Goal: Information Seeking & Learning: Find specific fact

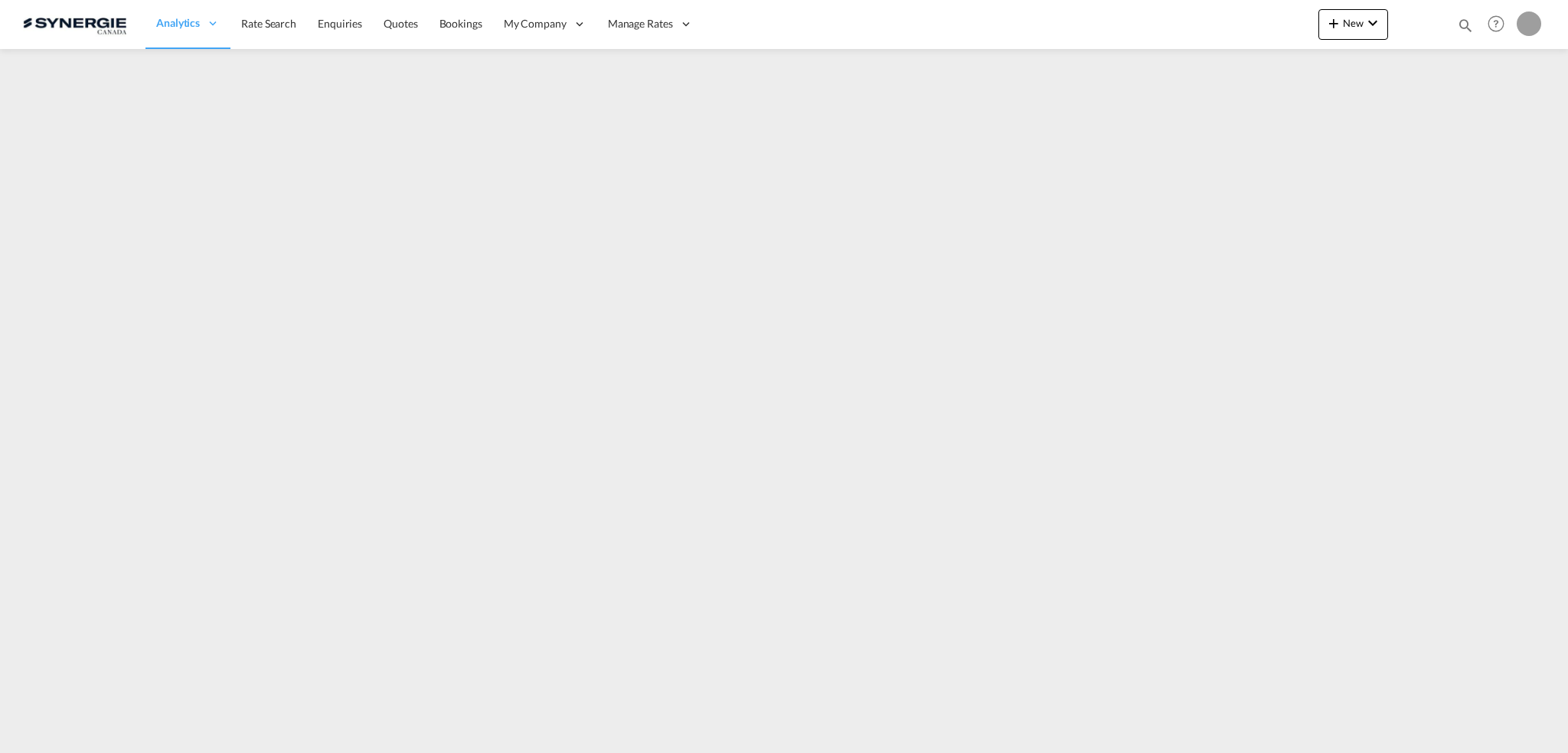
click at [1460, 25] on md-icon "icon-magnify" at bounding box center [1465, 25] width 17 height 17
click at [1225, 28] on select "Bookings Quotes Enquiries" at bounding box center [1221, 25] width 73 height 28
select select "Quotes"
click at [1185, 11] on select "Bookings Quotes Enquiries" at bounding box center [1221, 25] width 73 height 28
click at [1303, 21] on input at bounding box center [1349, 24] width 191 height 27
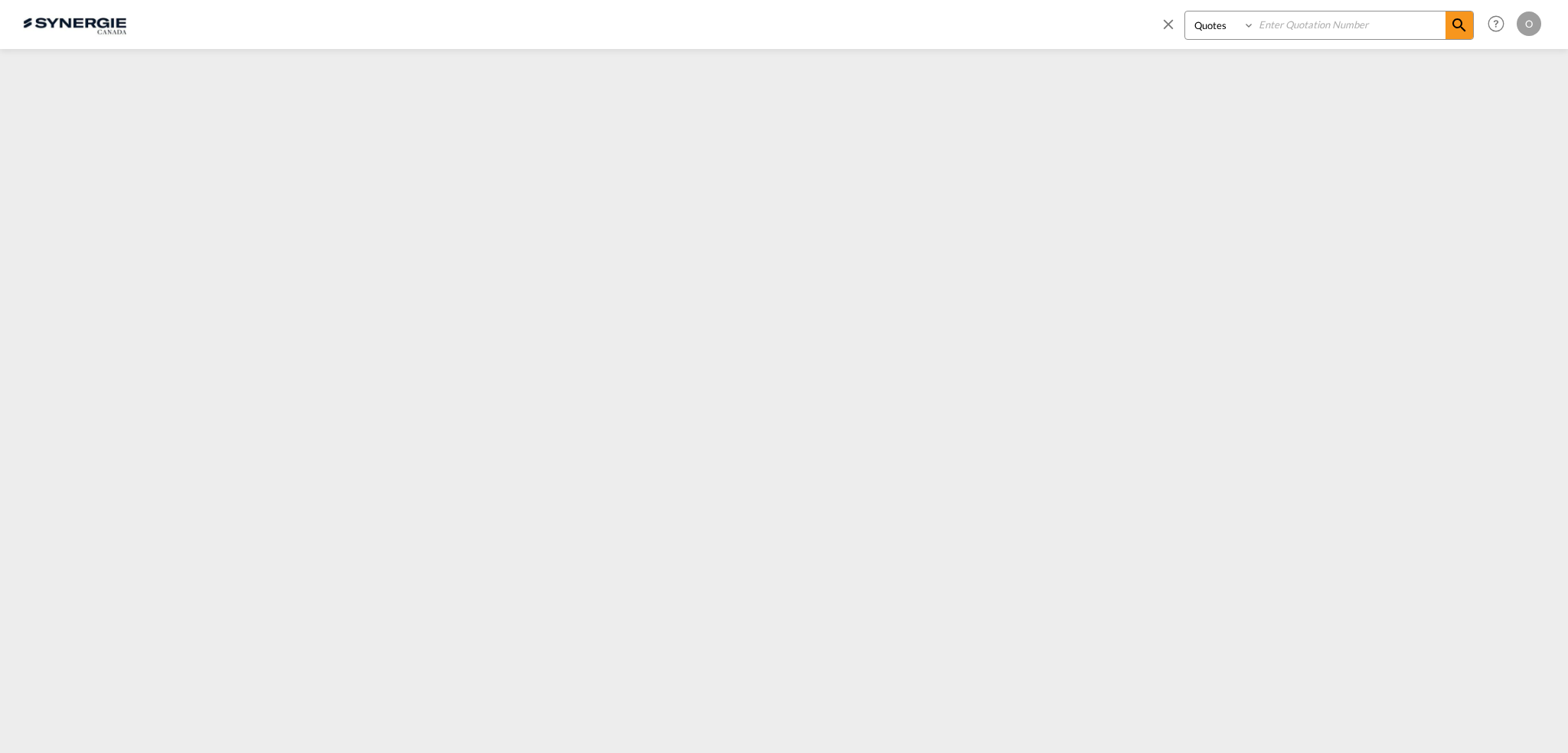
paste input "SYC000015226"
type input "SYC000015226"
click at [1458, 22] on md-icon "icon-magnify" at bounding box center [1459, 25] width 18 height 18
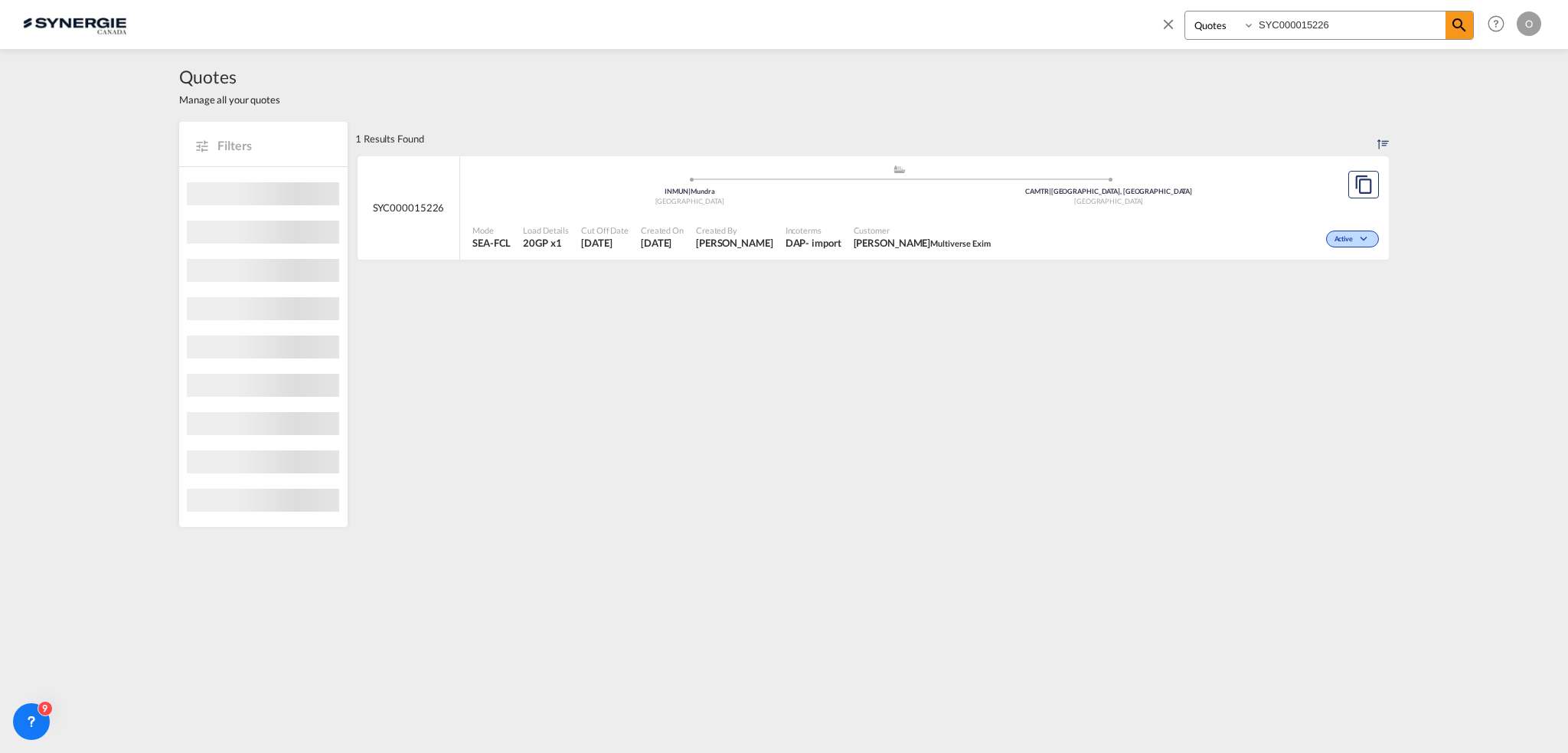
click at [888, 235] on span "Customer" at bounding box center [921, 229] width 137 height 11
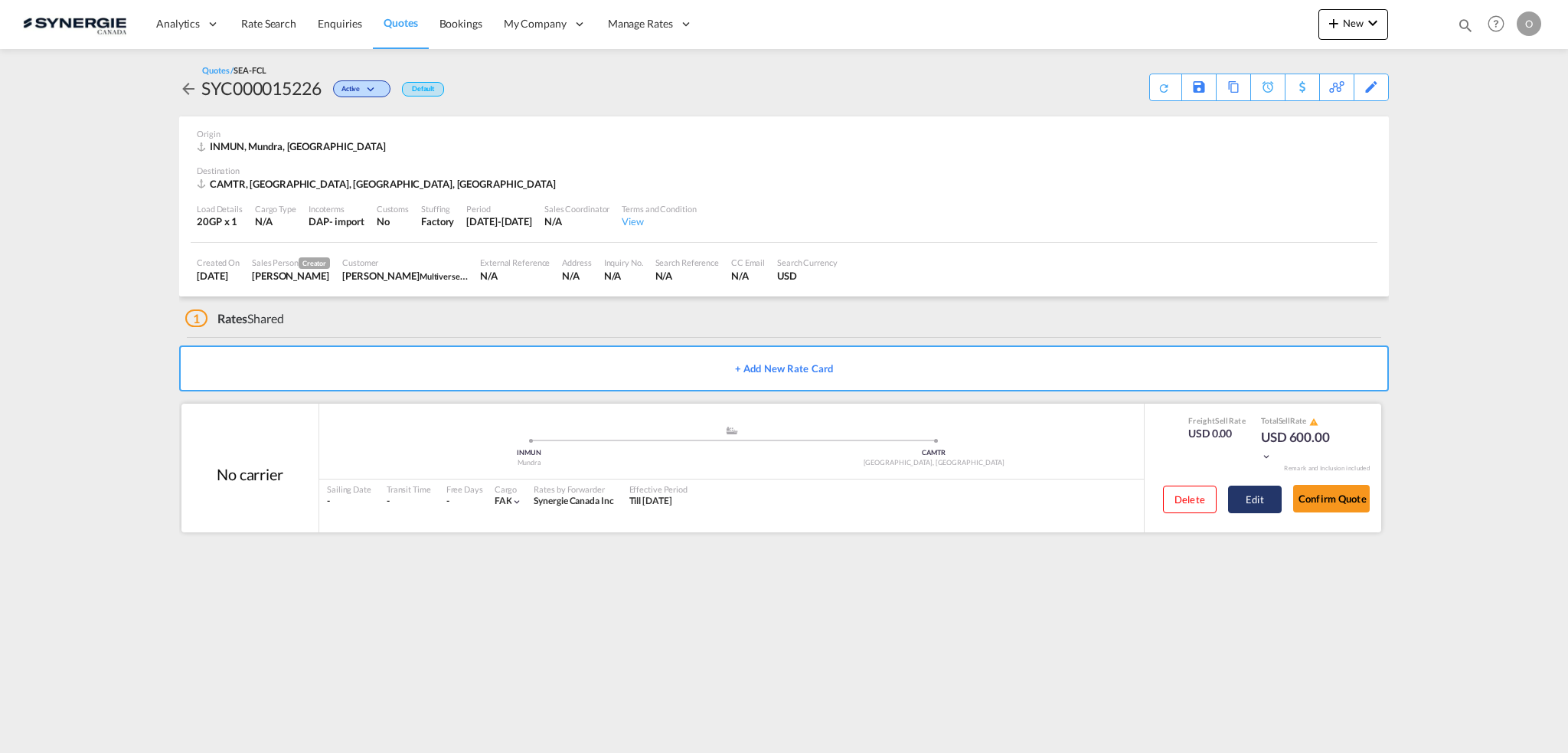
click at [1260, 486] on button "Edit" at bounding box center [1255, 500] width 54 height 28
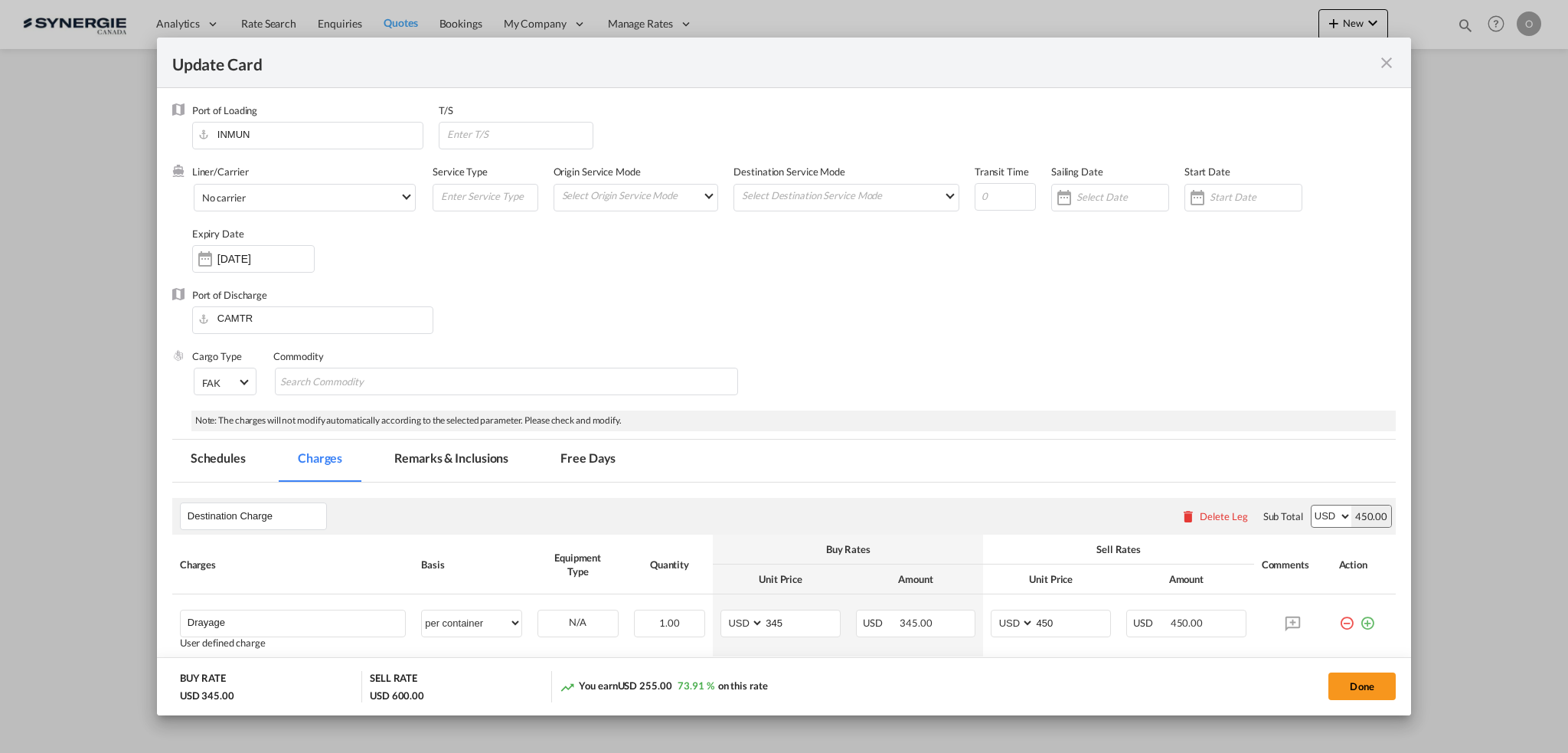
select select "per container"
select select "per B/L"
select select "per shipment"
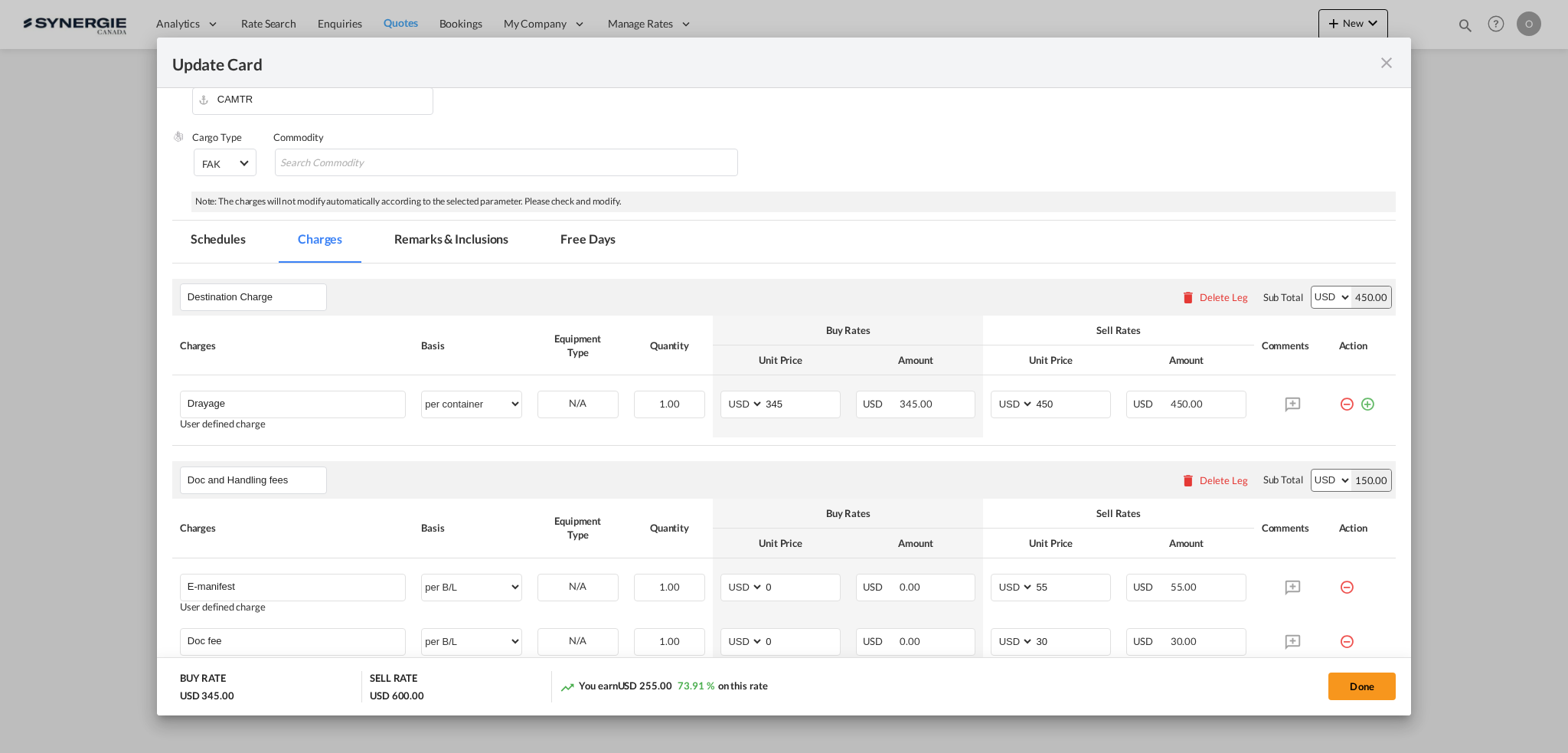
scroll to position [230, 0]
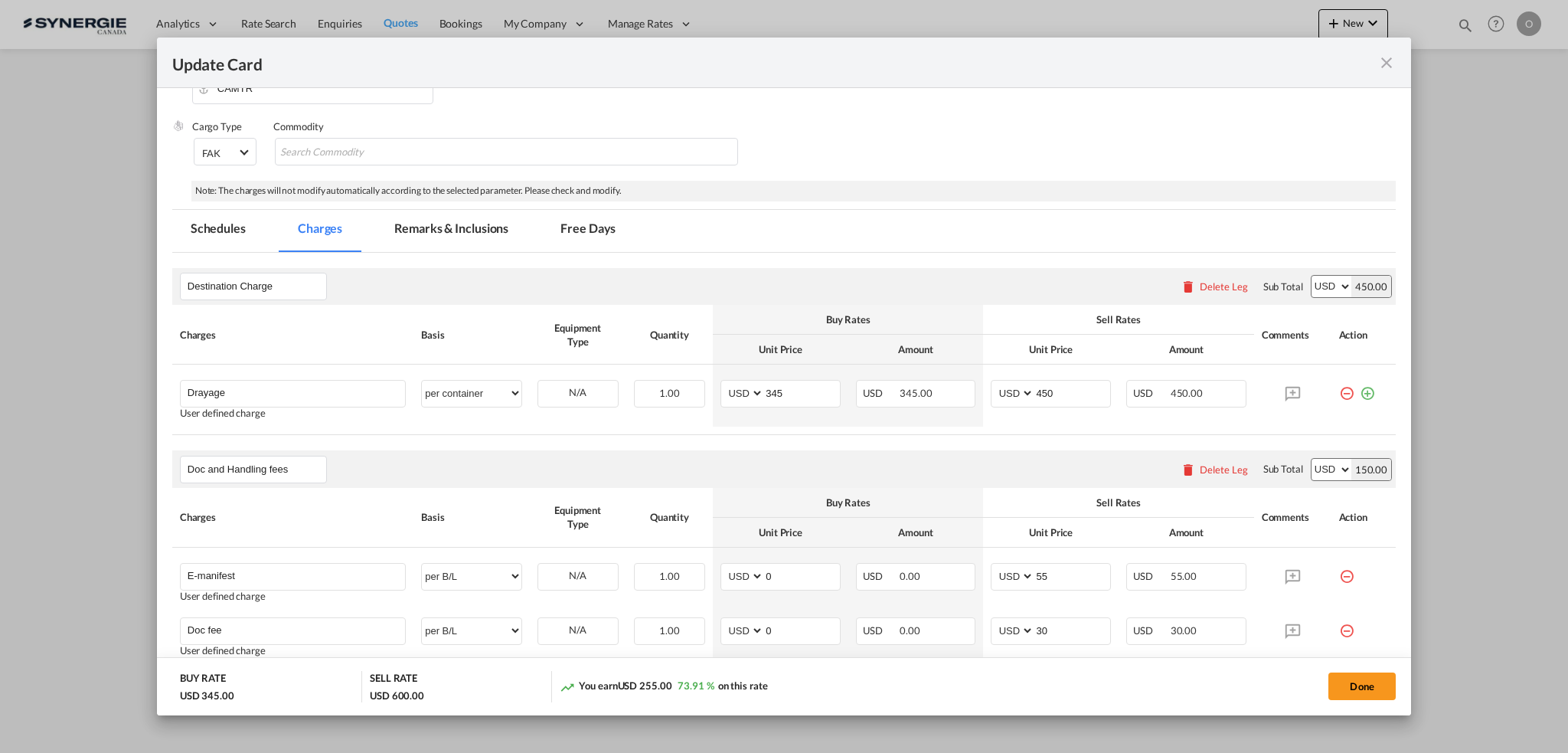
click at [441, 222] on md-tab-item "Remarks & Inclusions" at bounding box center [451, 231] width 151 height 42
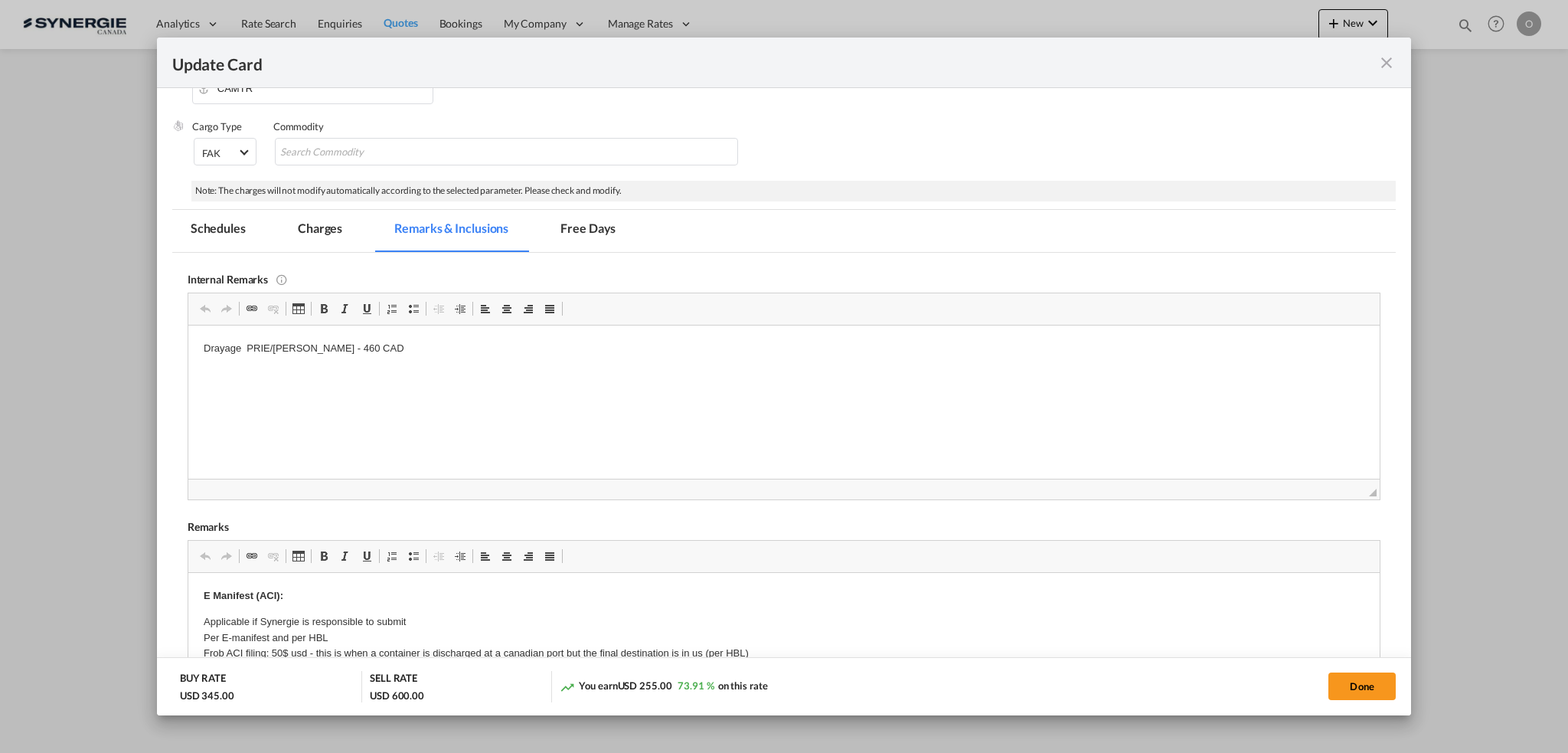
scroll to position [0, 0]
click at [1378, 65] on md-icon "icon-close fg-AAA8AD m-0 pointer" at bounding box center [1386, 63] width 18 height 18
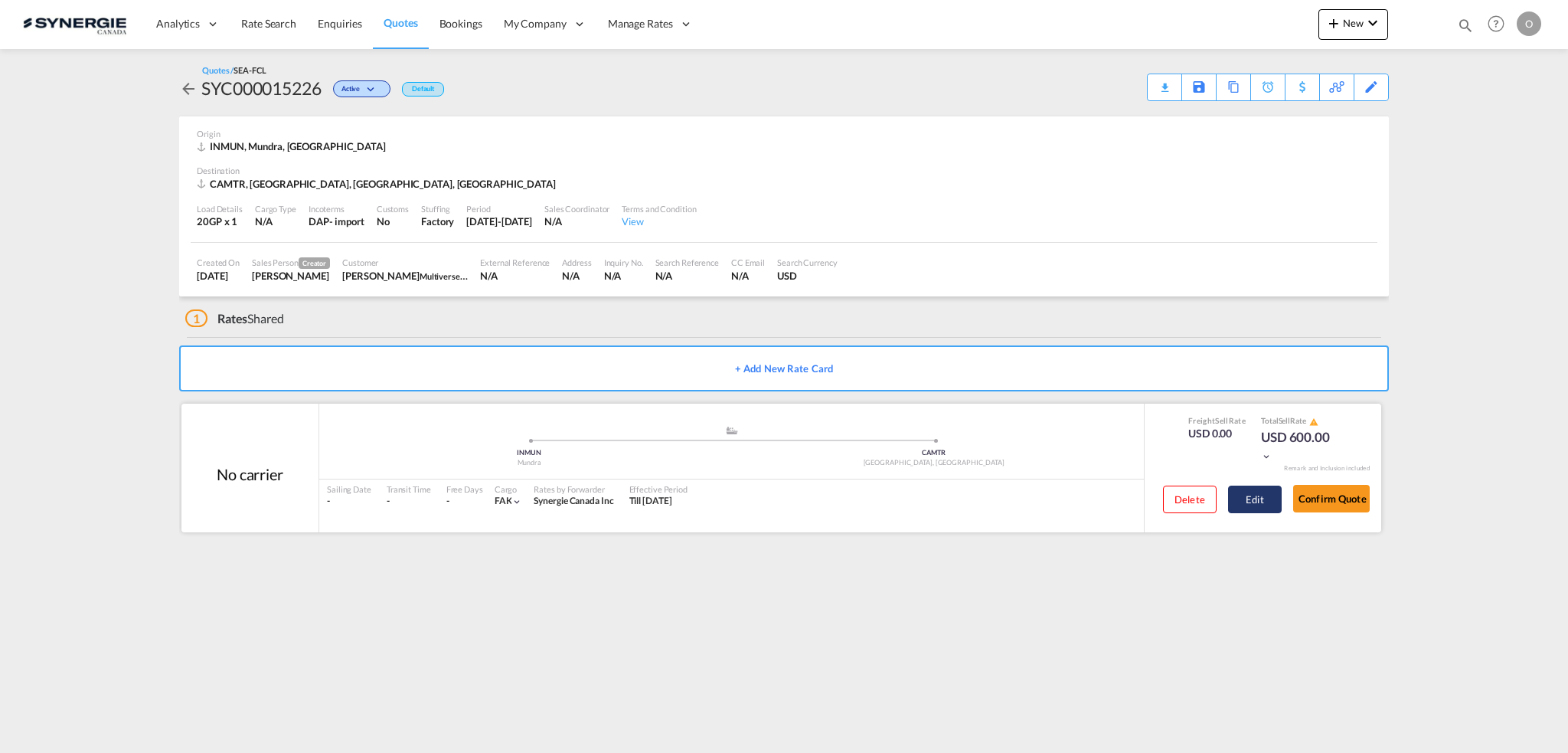
click at [1264, 499] on button "Edit" at bounding box center [1255, 500] width 54 height 28
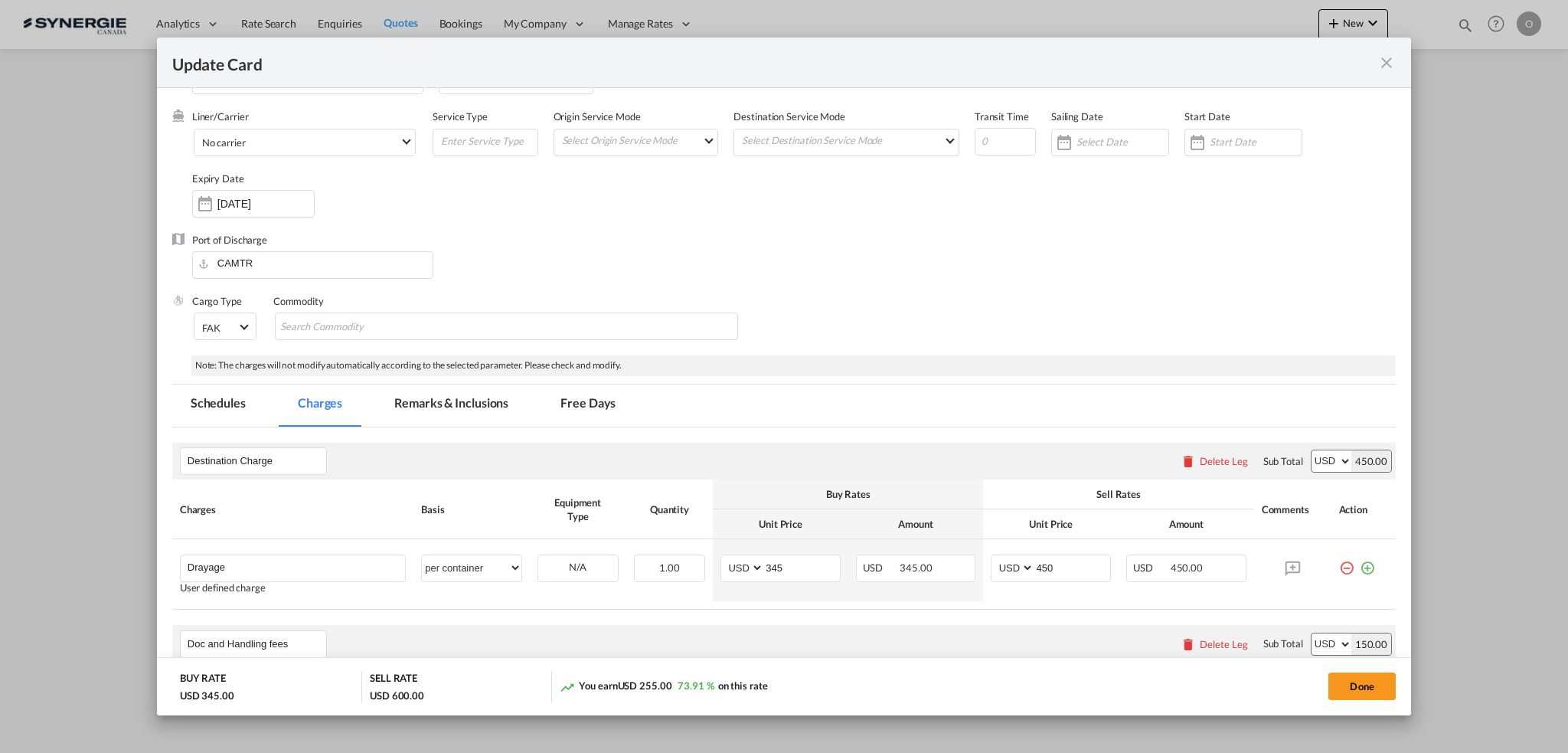
scroll to position [52, 0]
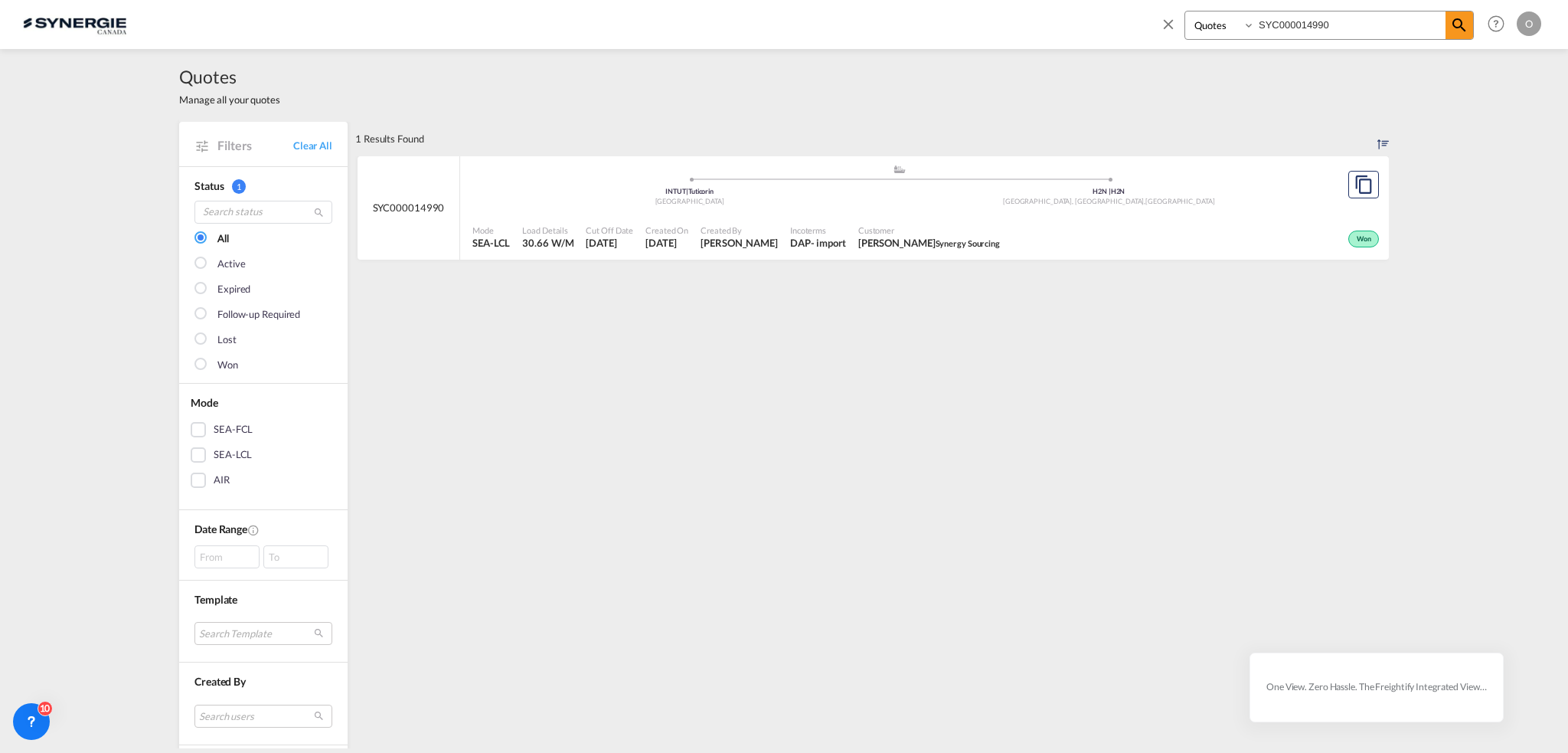
select select "Quotes"
drag, startPoint x: 1204, startPoint y: 27, endPoint x: 972, endPoint y: 71, distance: 236.1
click at [979, 72] on md-content "Bookings Quotes Enquiries SYC000014990 Help Resources Product Release O My Prof…" at bounding box center [784, 376] width 1568 height 753
paste input "5062"
click at [976, 238] on span "PRESERVE FREIGHT" at bounding box center [967, 243] width 75 height 10
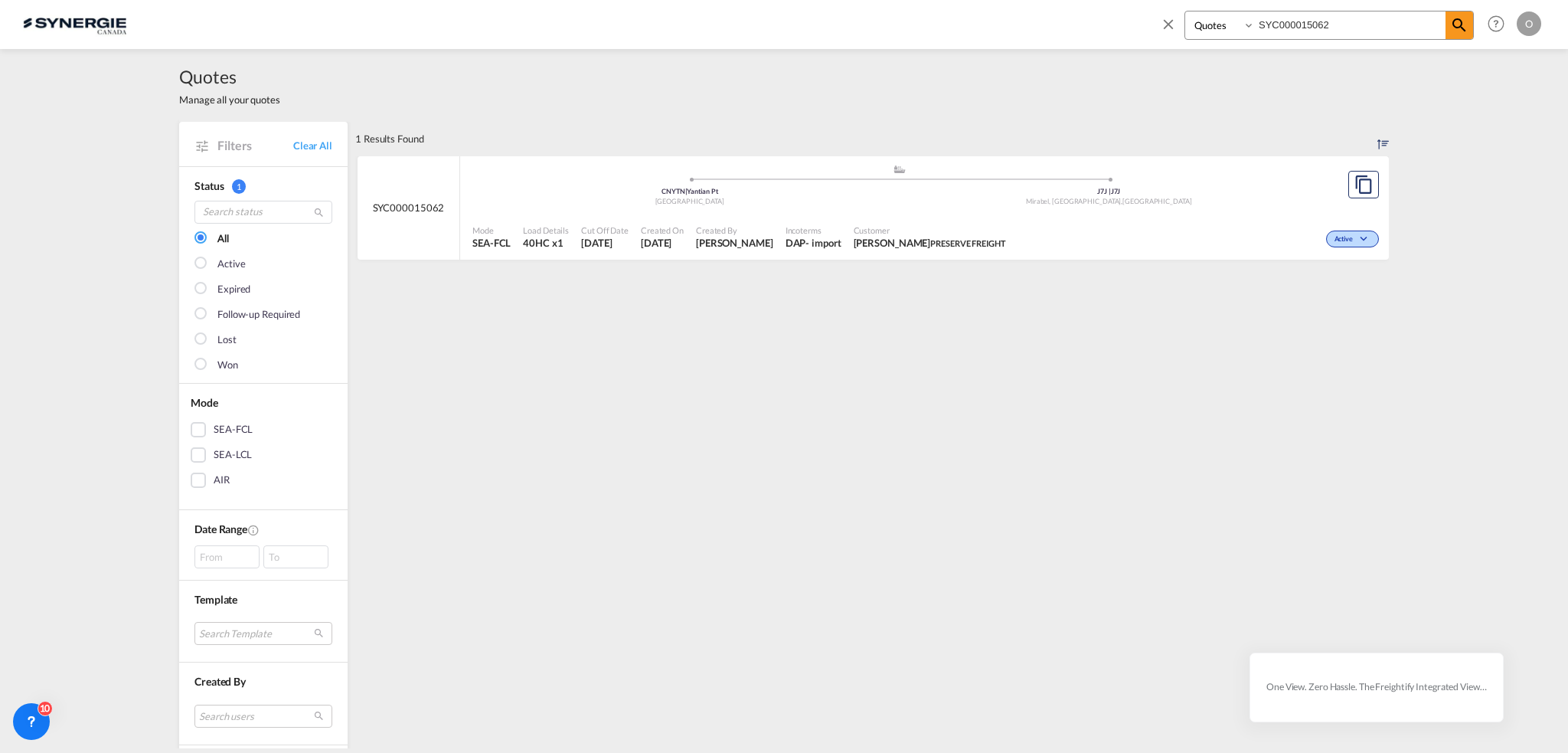
drag, startPoint x: 1399, startPoint y: 22, endPoint x: 802, endPoint y: 21, distance: 597.0
click at [802, 21] on div "Bookings Quotes Enquiries SYC000015062 Help Resources Product Release O My Prof…" at bounding box center [784, 23] width 1522 height 47
paste input "4716"
type input "SYC000014716"
click at [855, 244] on span "DENISE DIONNE CDVI AMERICAS" at bounding box center [924, 243] width 139 height 14
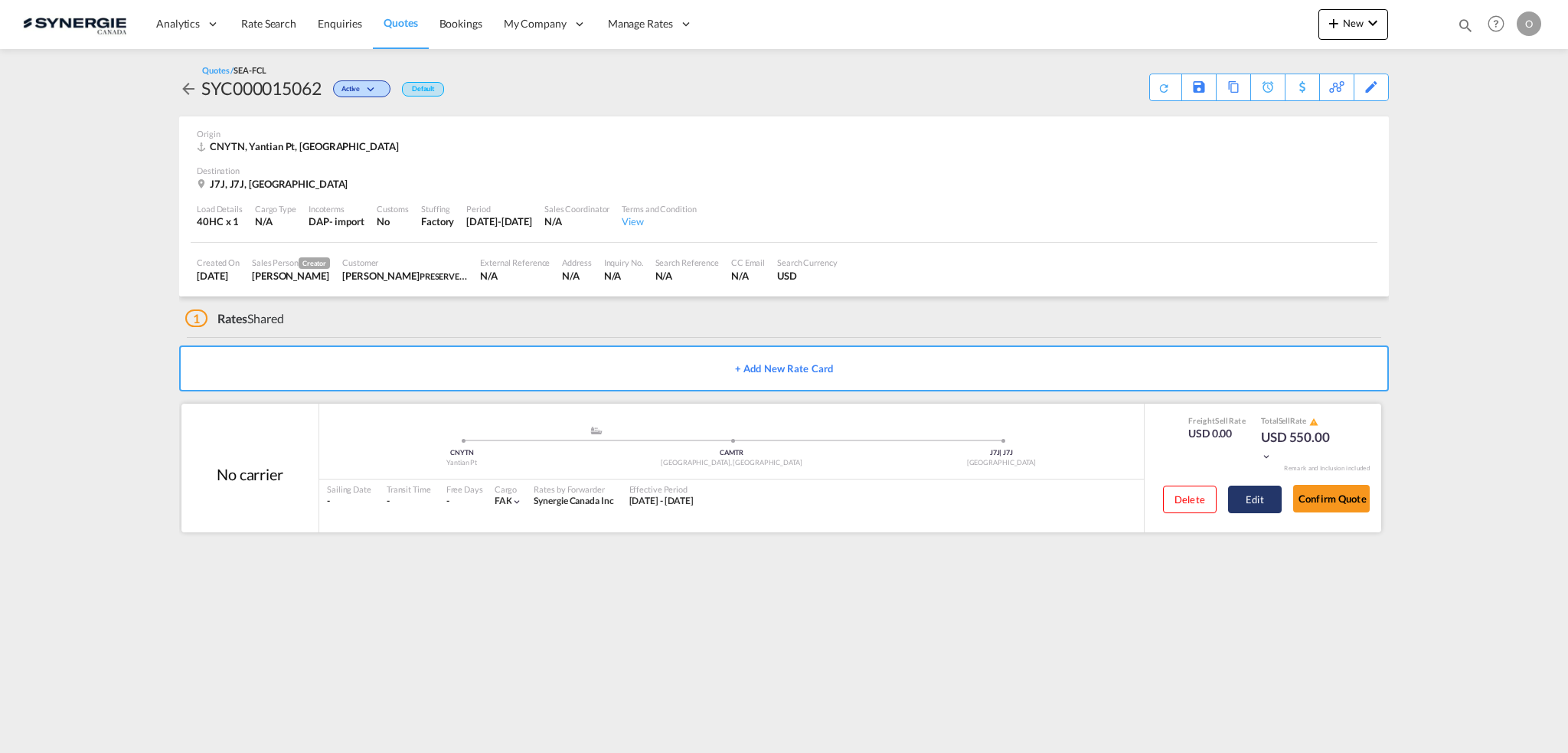
click at [1260, 496] on button "Edit" at bounding box center [1255, 500] width 54 height 28
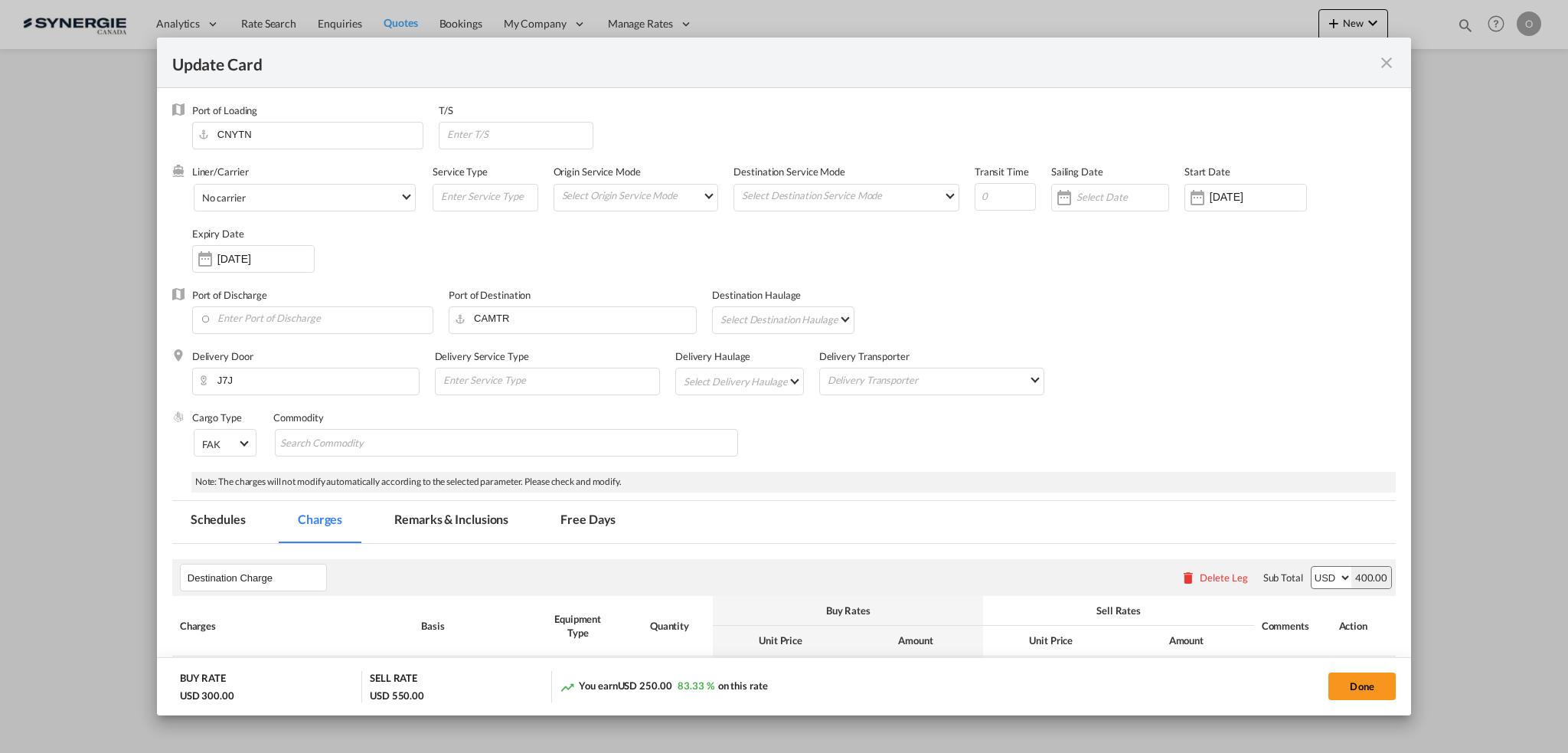
select select "per container"
select select "per B/L"
select select "per shipment"
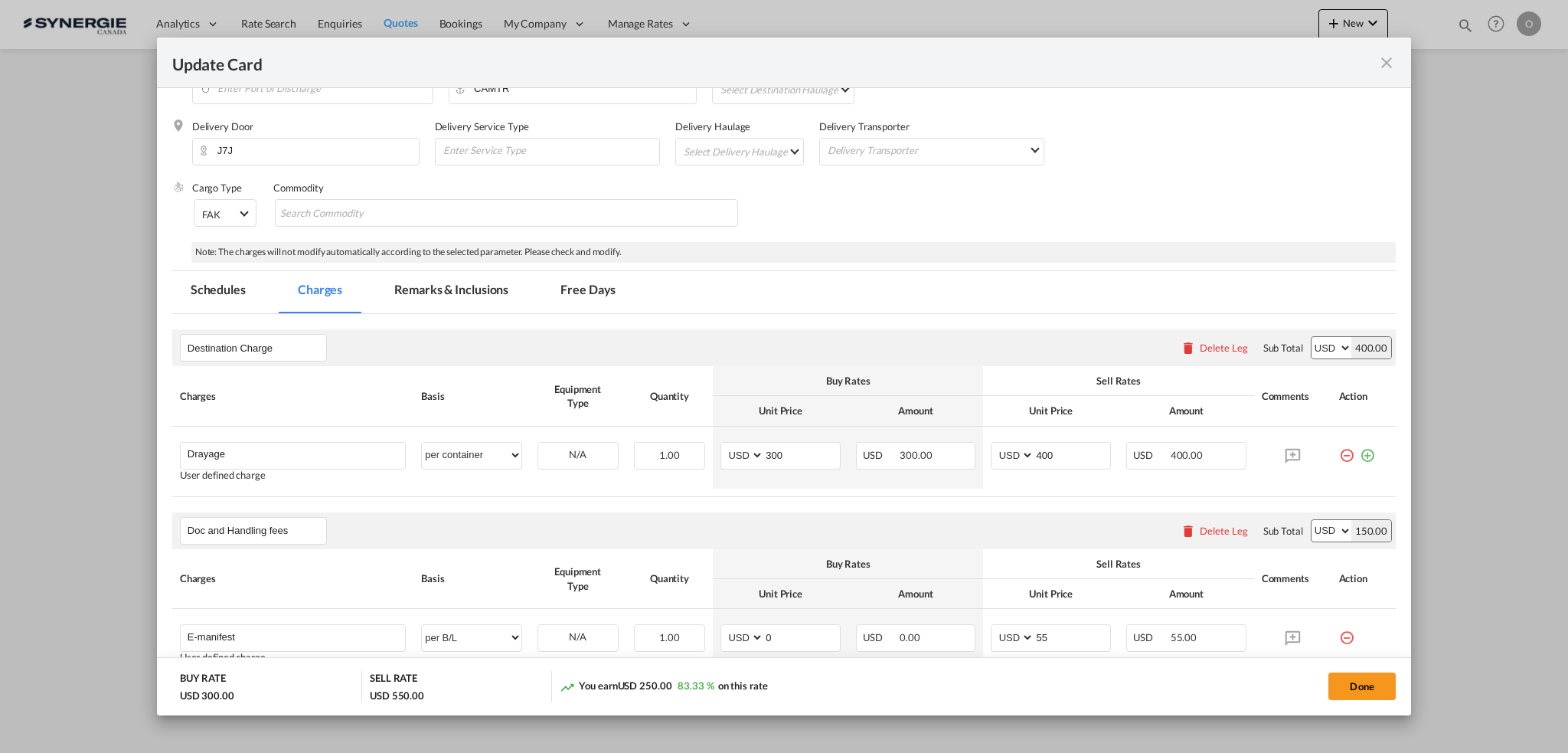
scroll to position [230, 0]
click at [439, 284] on md-tab-item "Remarks & Inclusions" at bounding box center [451, 292] width 151 height 42
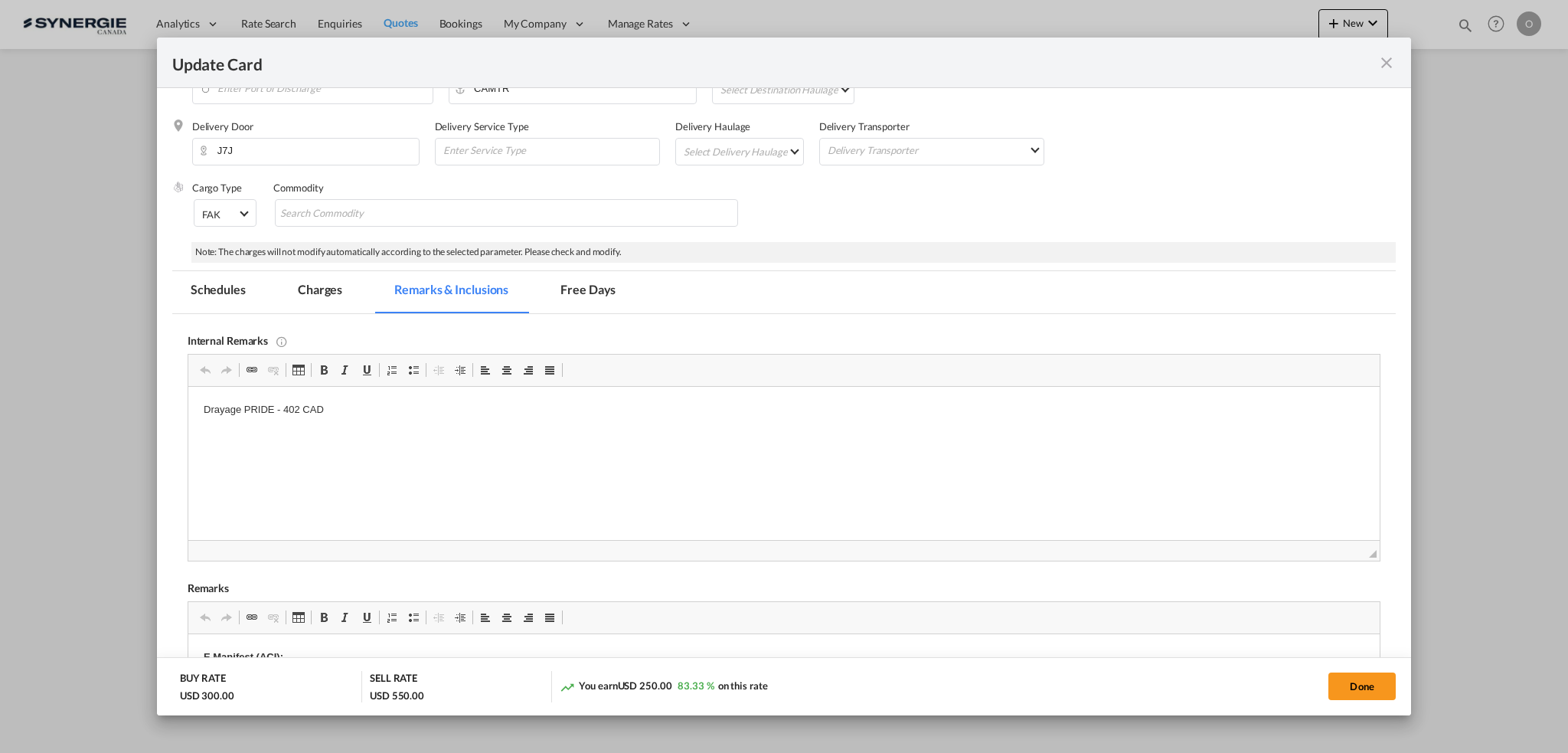
scroll to position [0, 0]
click at [1384, 65] on md-icon "icon-close fg-AAA8AD m-0 pointer" at bounding box center [1386, 63] width 18 height 18
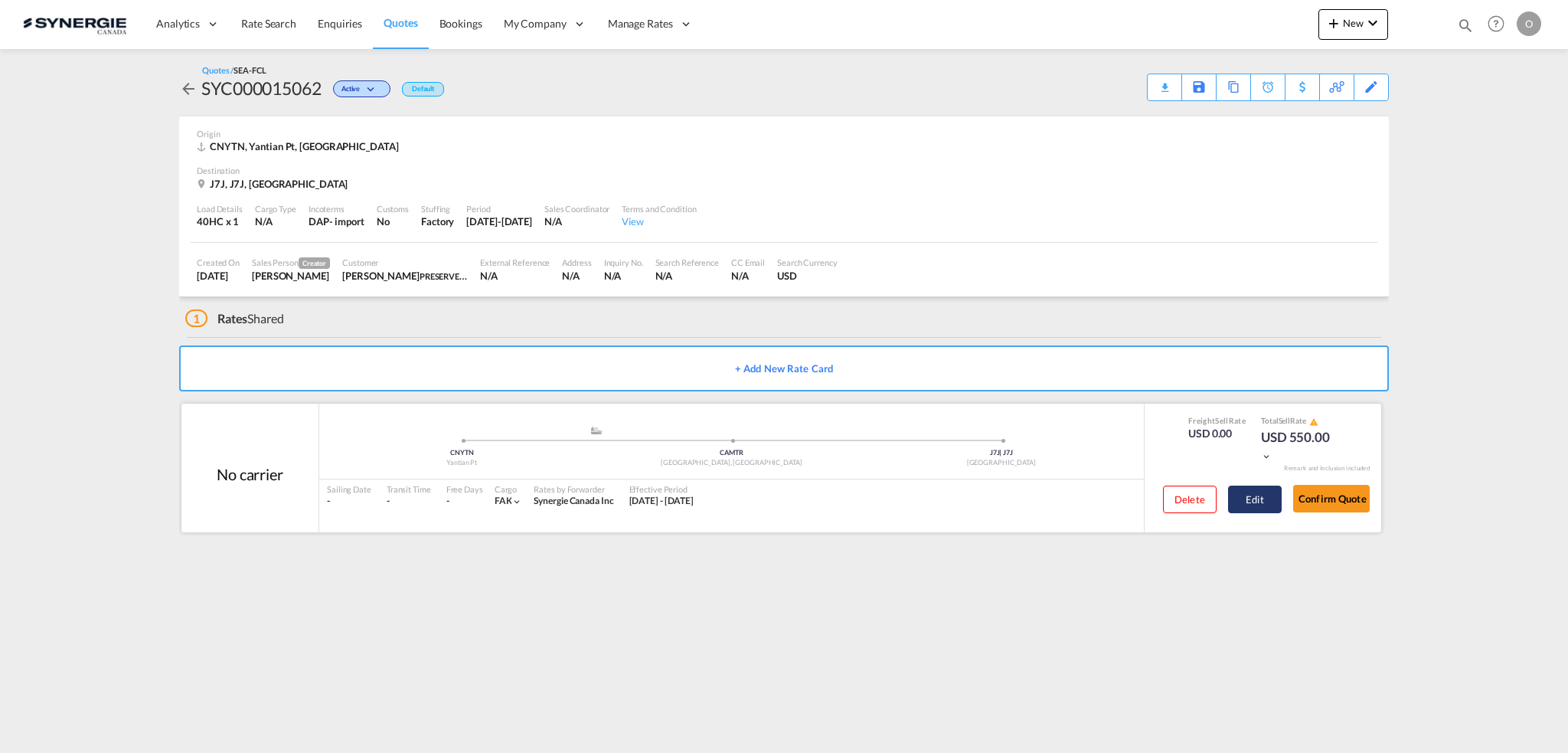
click at [1247, 499] on button "Edit" at bounding box center [1255, 500] width 54 height 28
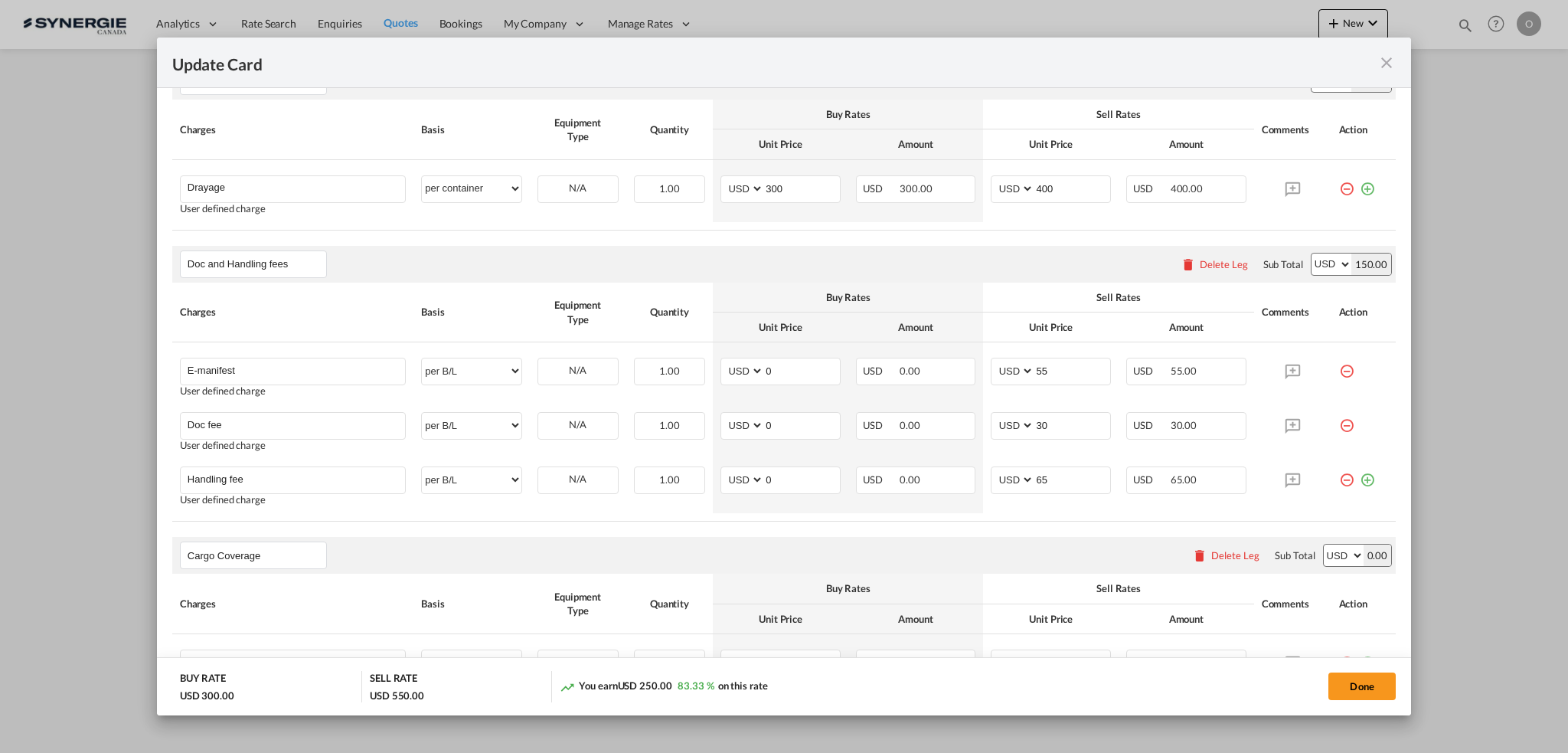
scroll to position [420, 0]
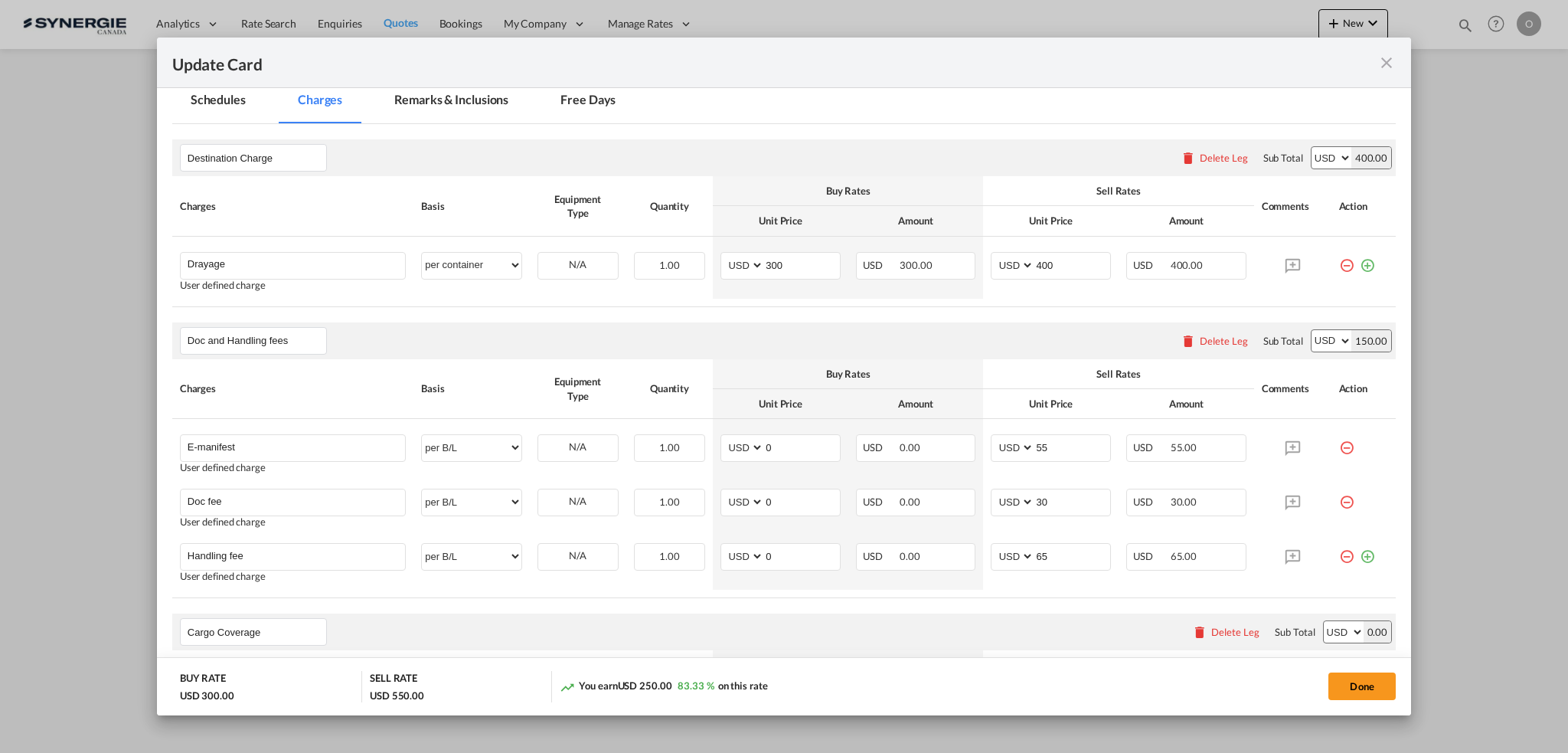
click at [1384, 61] on md-icon "icon-close fg-AAA8AD m-0 pointer" at bounding box center [1386, 63] width 18 height 18
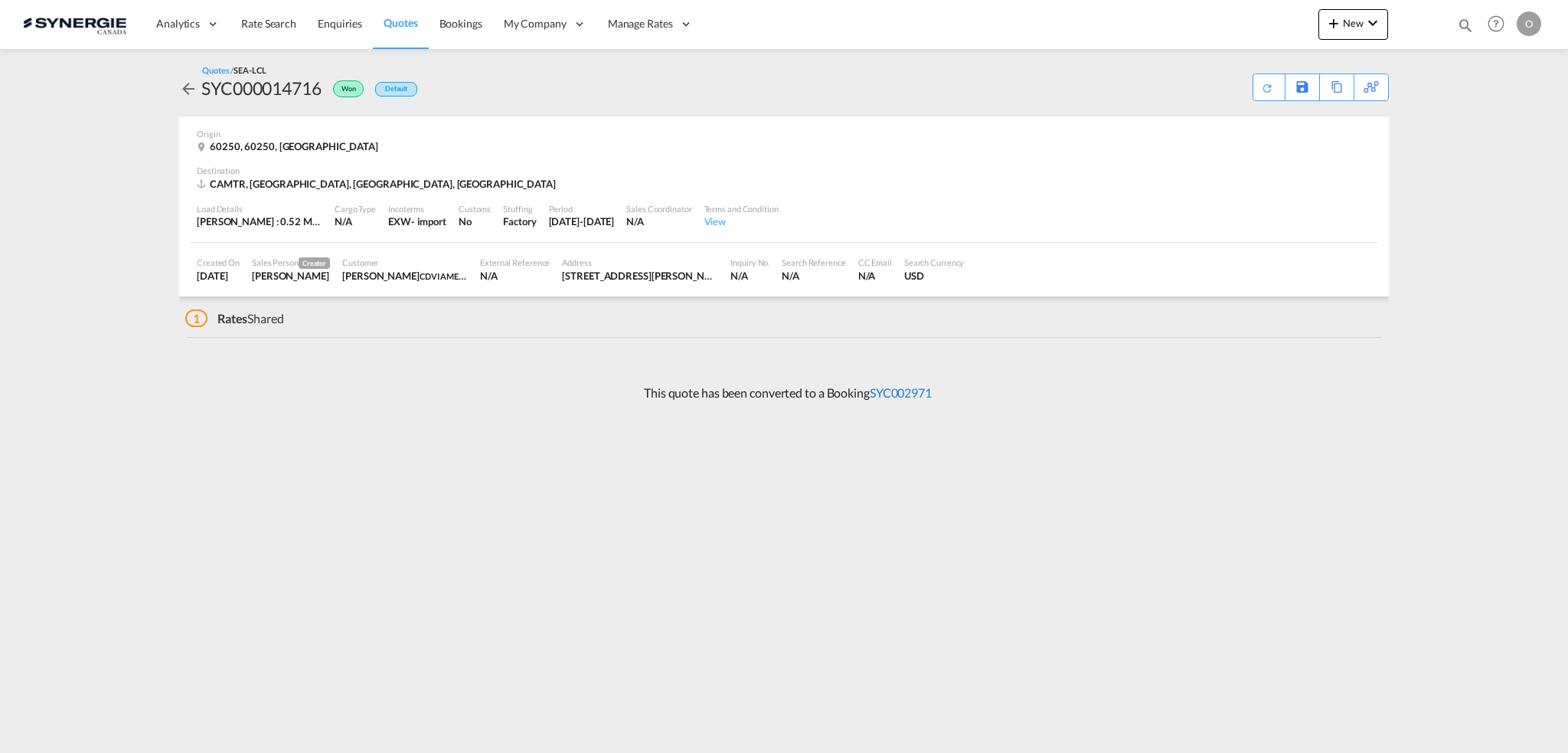
click at [913, 394] on link "SYC002971" at bounding box center [900, 392] width 62 height 15
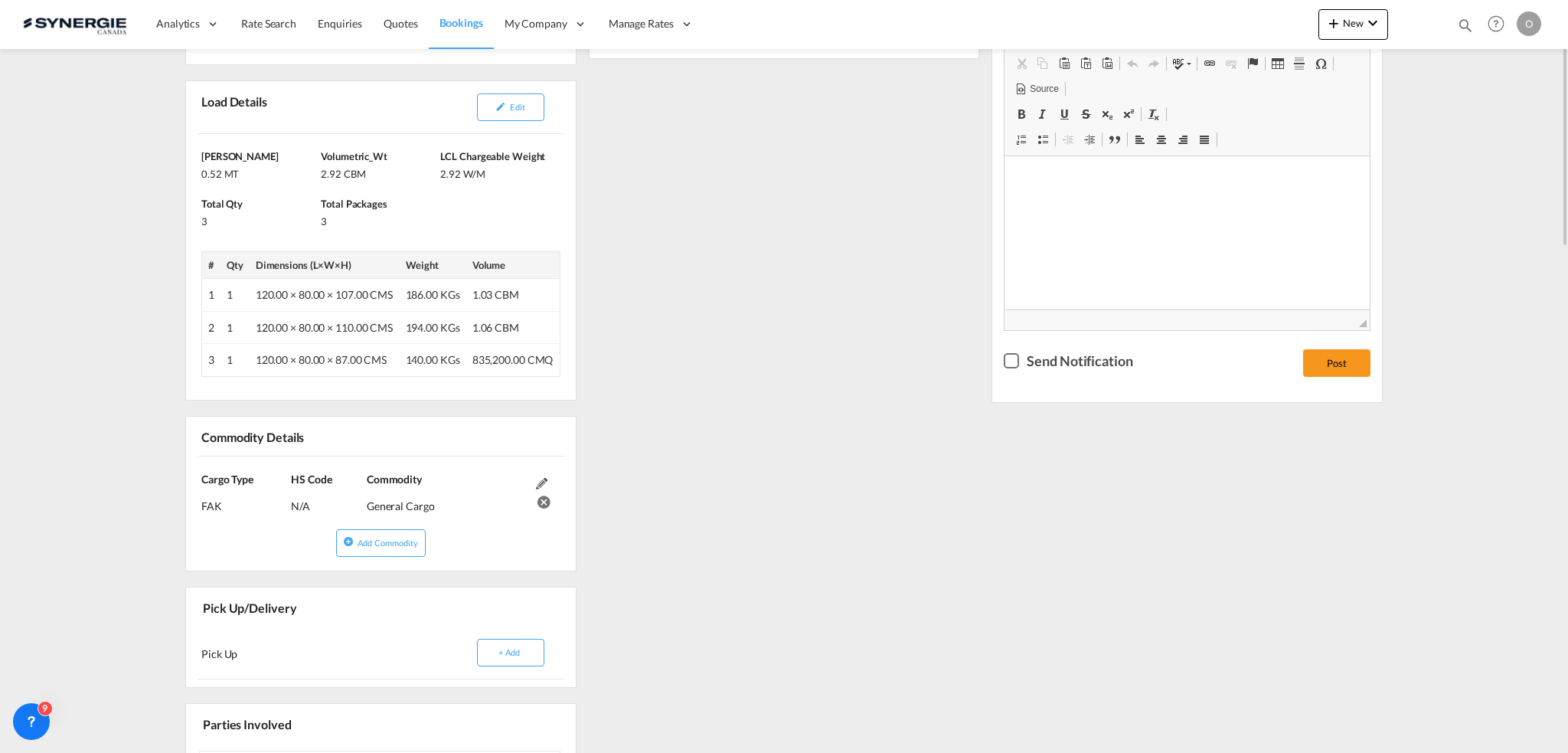
scroll to position [77, 0]
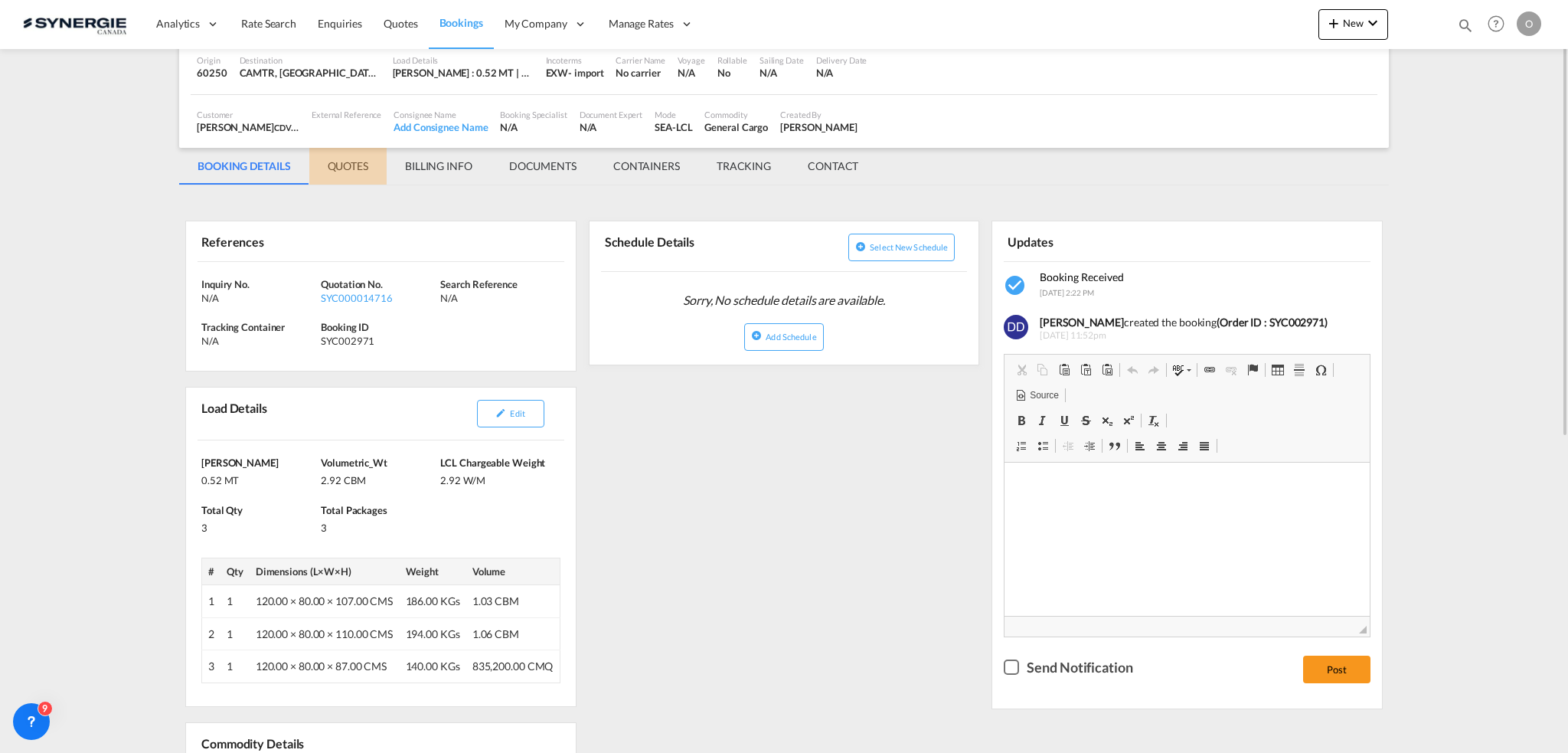
click at [352, 166] on md-tab-item "QUOTES" at bounding box center [347, 166] width 77 height 37
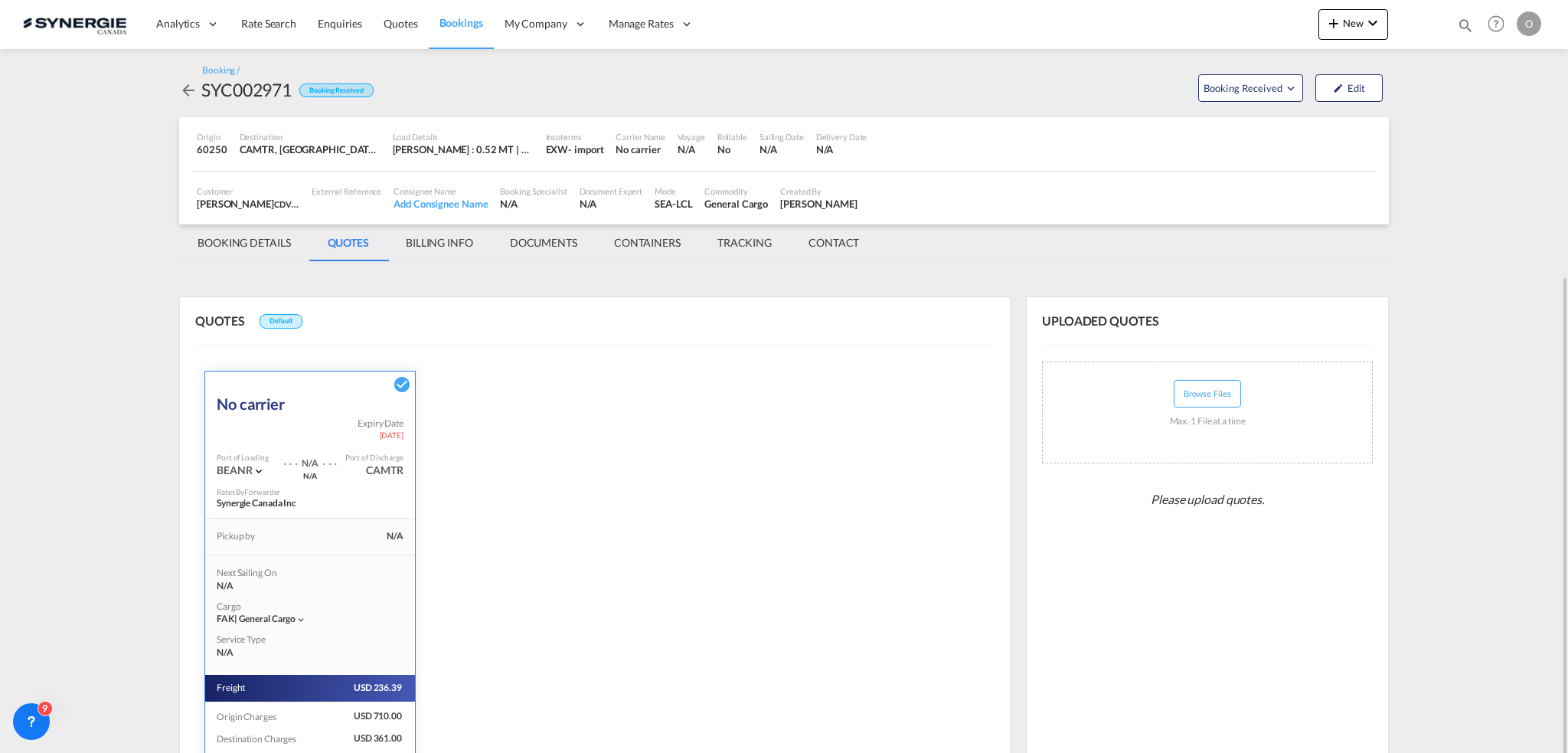
scroll to position [150, 0]
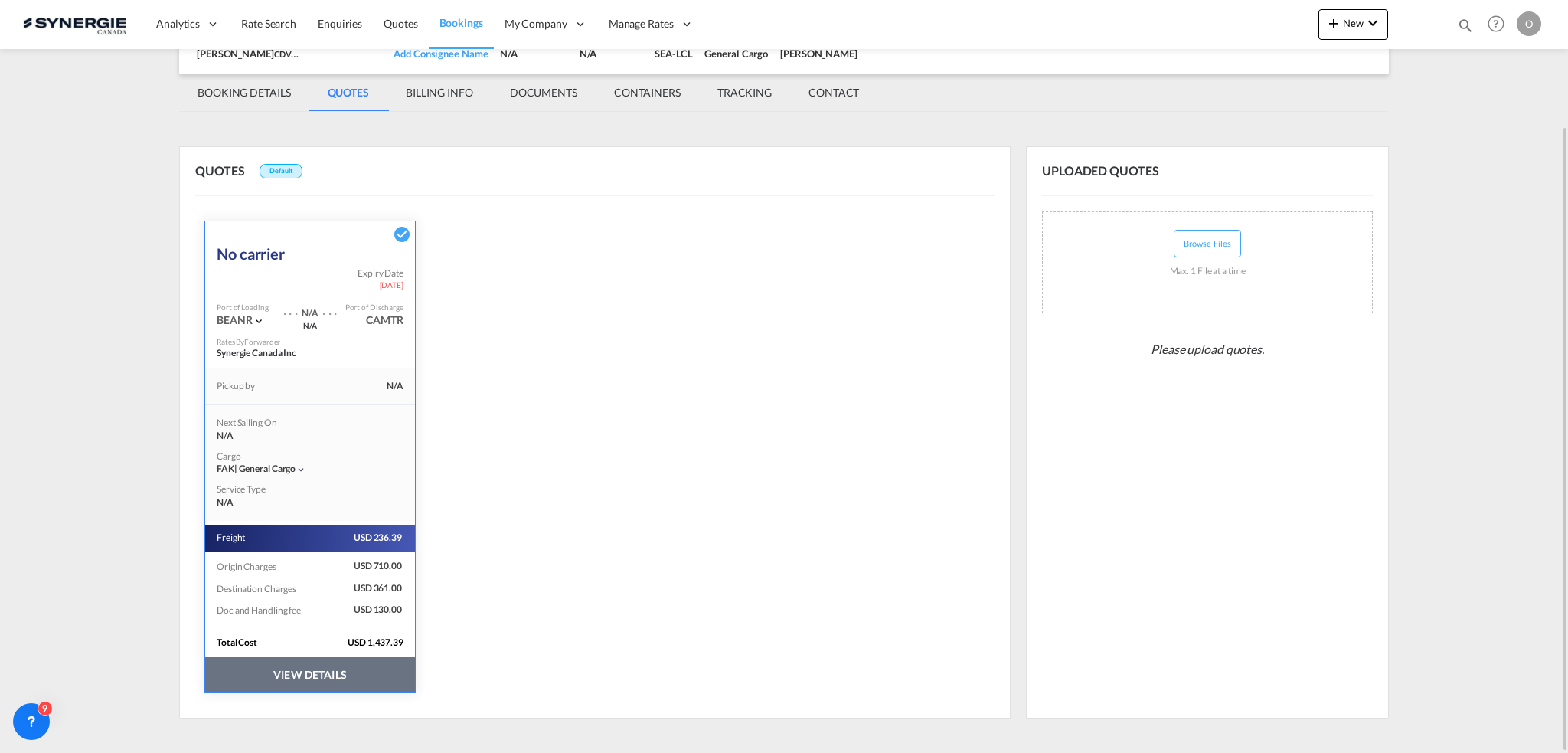
click at [334, 673] on button "VIEW DETAILS" at bounding box center [310, 674] width 210 height 35
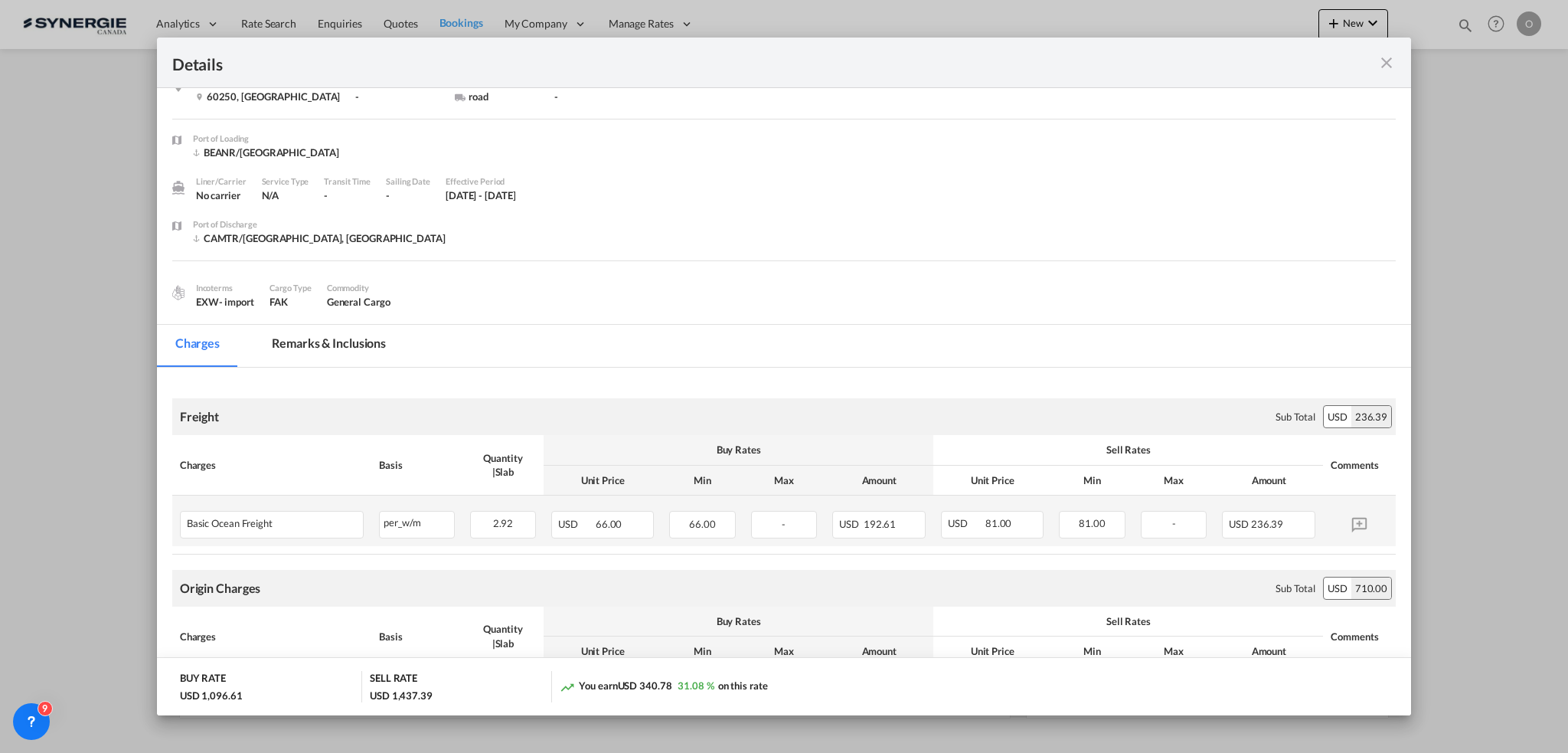
scroll to position [0, 0]
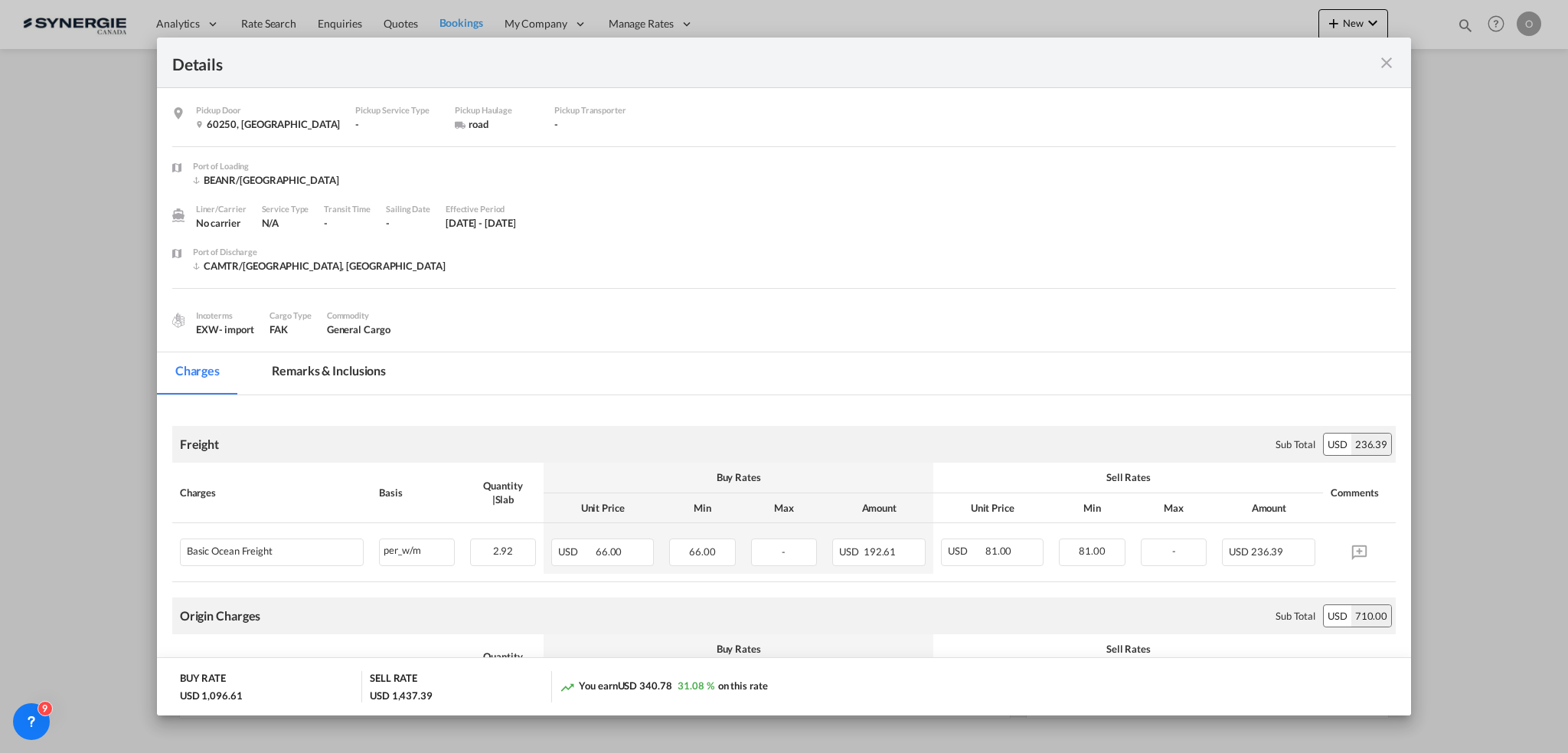
click at [315, 364] on md-tab-item "Remarks & Inclusions" at bounding box center [329, 373] width 151 height 42
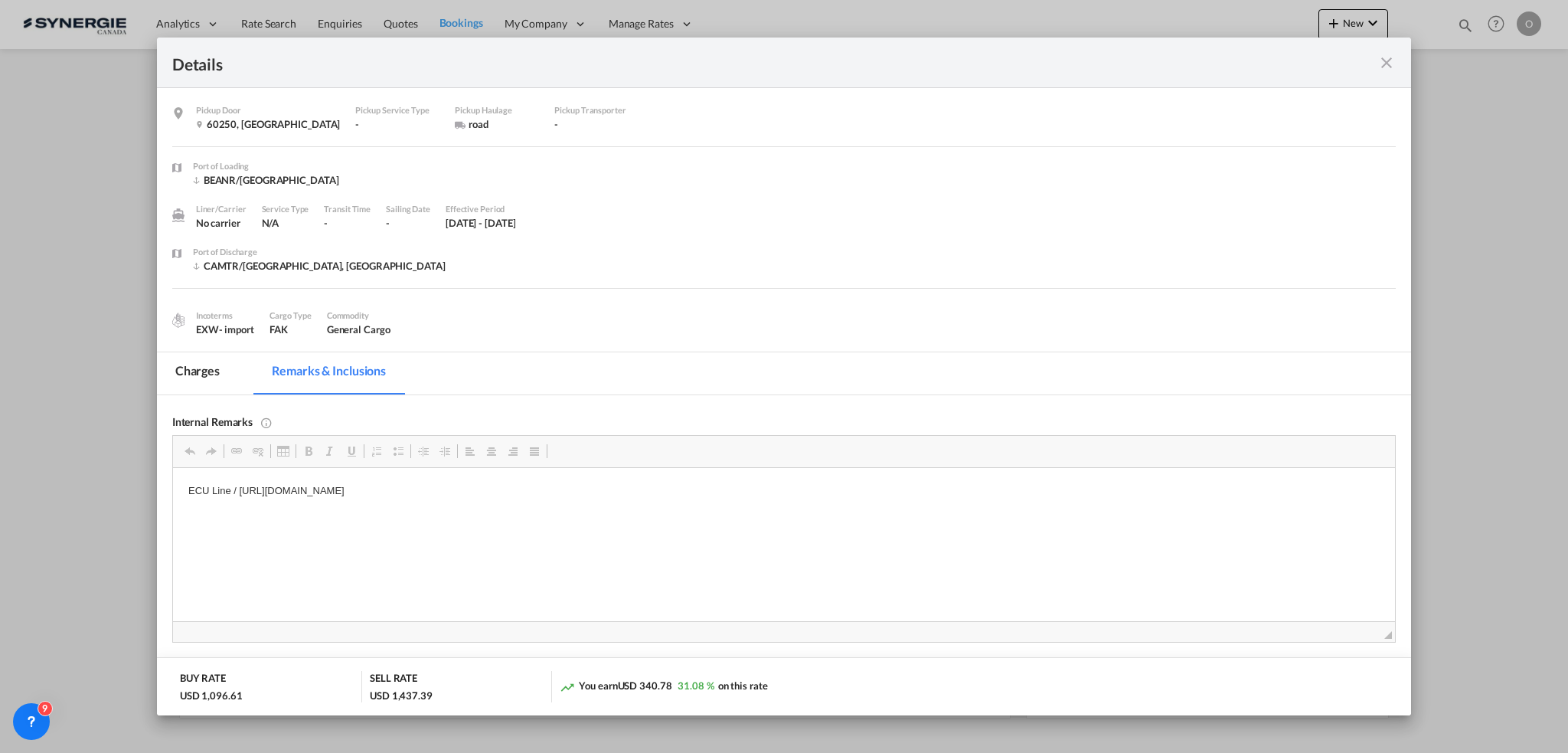
click at [185, 370] on md-tab-item "Charges" at bounding box center [197, 373] width 81 height 42
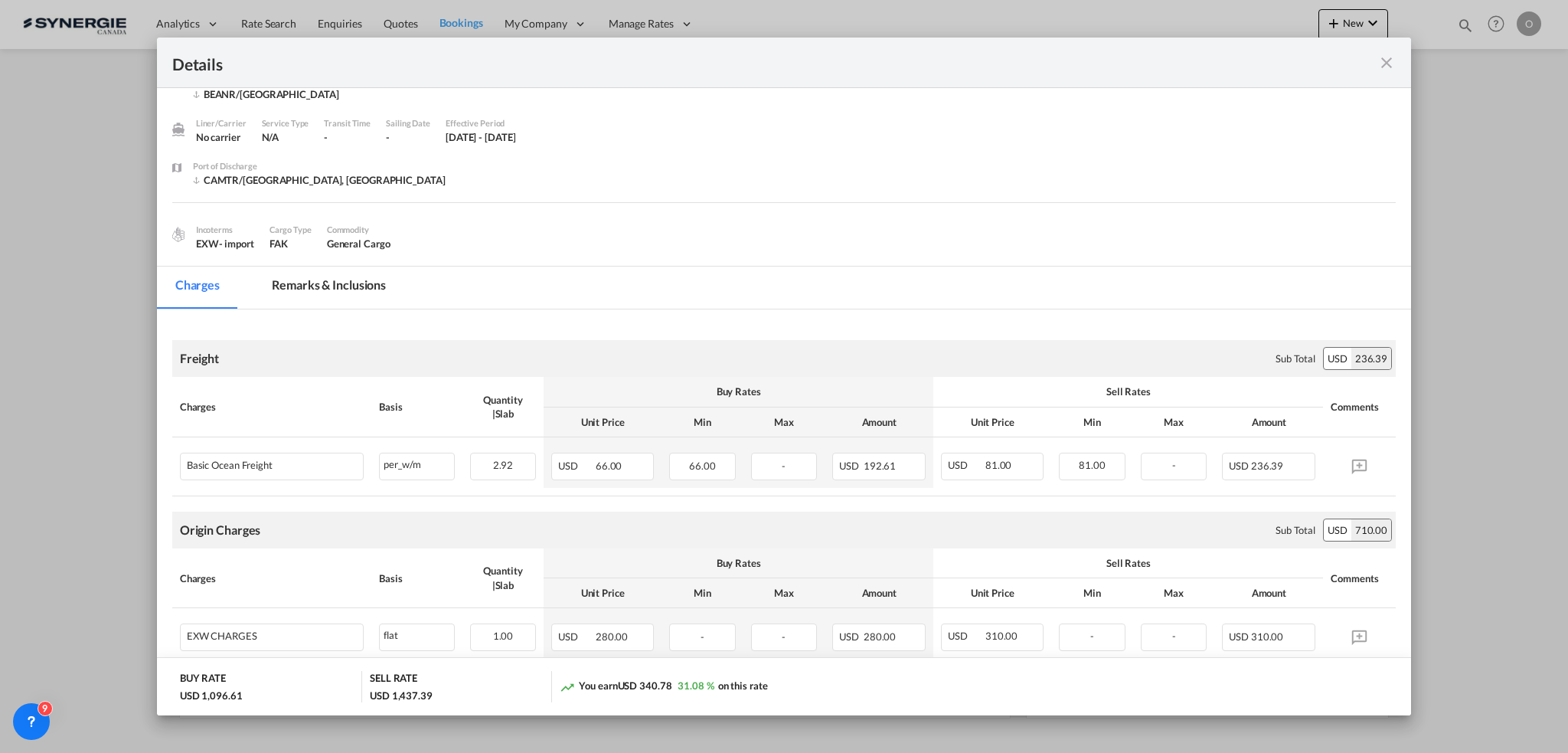
scroll to position [383, 0]
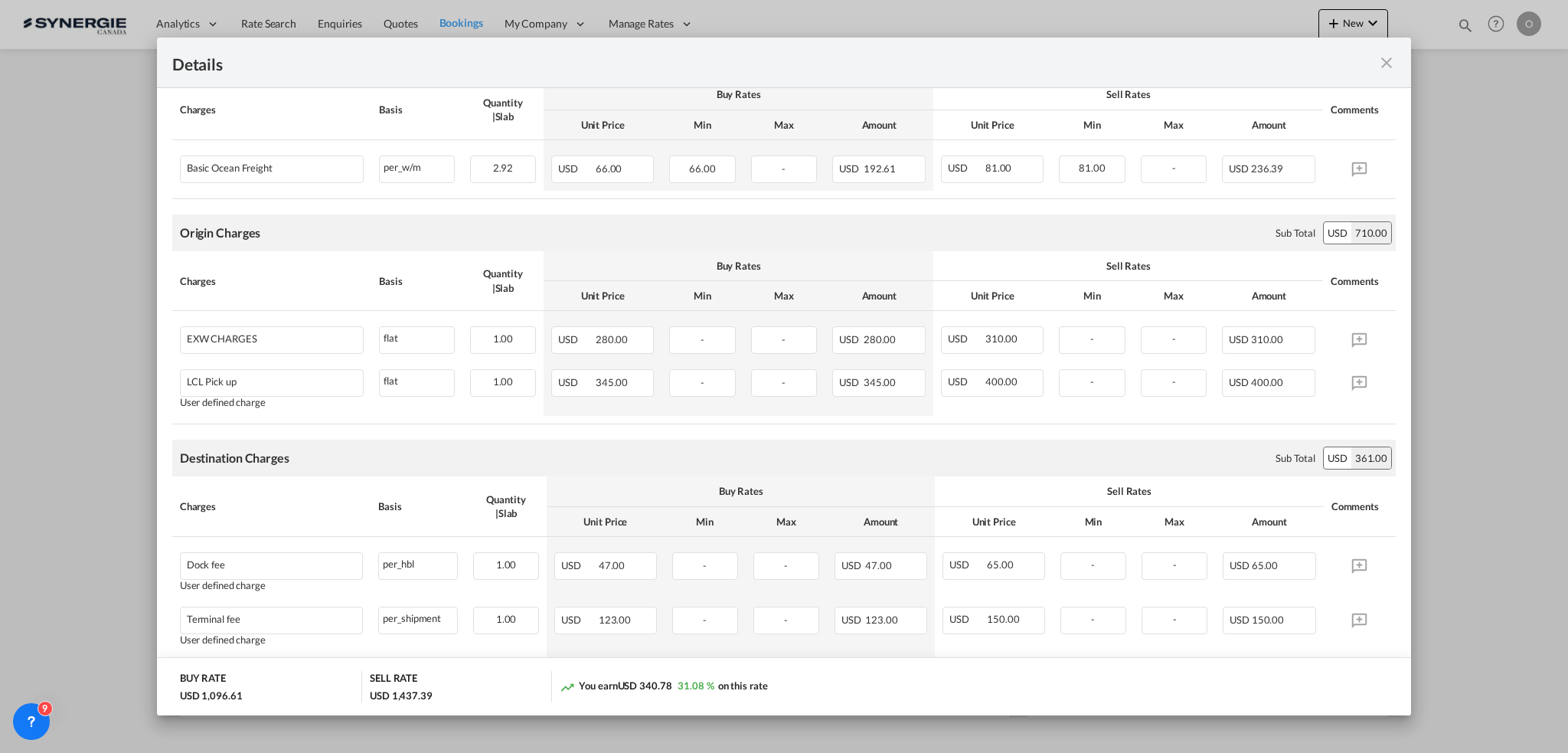
drag, startPoint x: 1384, startPoint y: 67, endPoint x: 1308, endPoint y: 81, distance: 77.3
click at [1384, 67] on md-icon "icon-close fg-AAA8AD m-0 cursor" at bounding box center [1386, 63] width 18 height 18
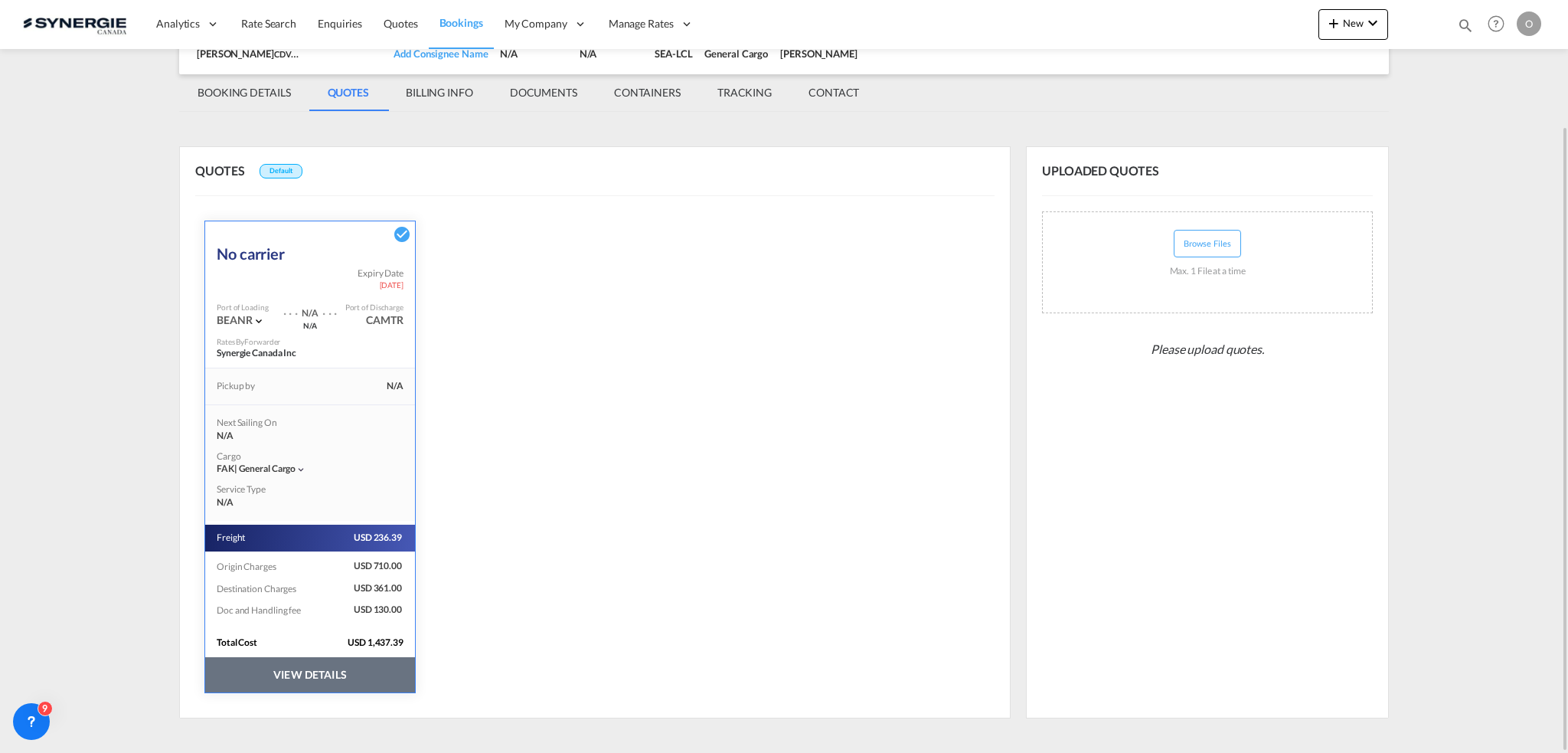
scroll to position [0, 0]
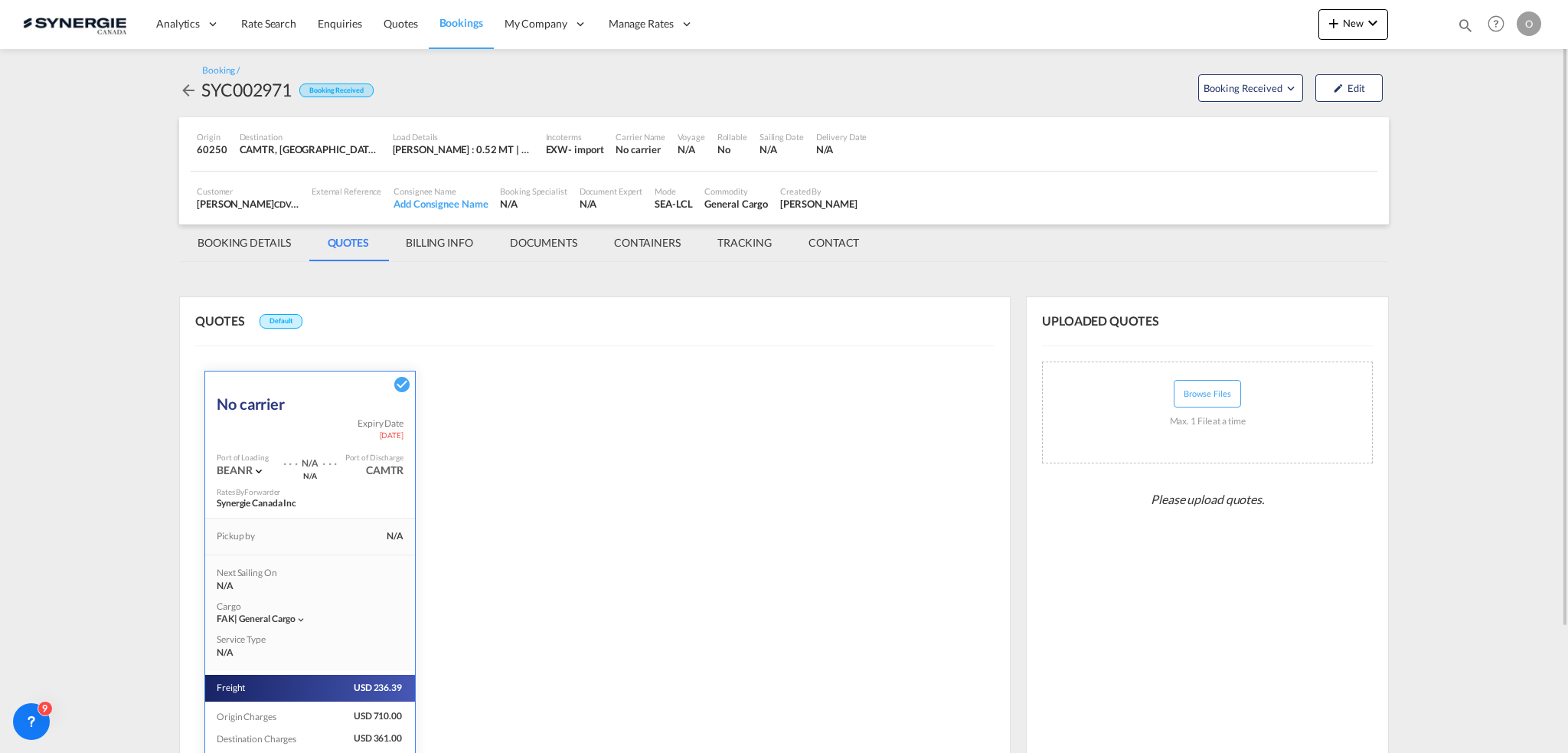
click at [677, 528] on div "QUOTES Default No carrier Expiry Date [DATE] Port of Loading BEANR . . . N/A . …" at bounding box center [595, 582] width 831 height 572
click at [242, 232] on md-tab-item "BOOKING DETAILS" at bounding box center [244, 242] width 130 height 37
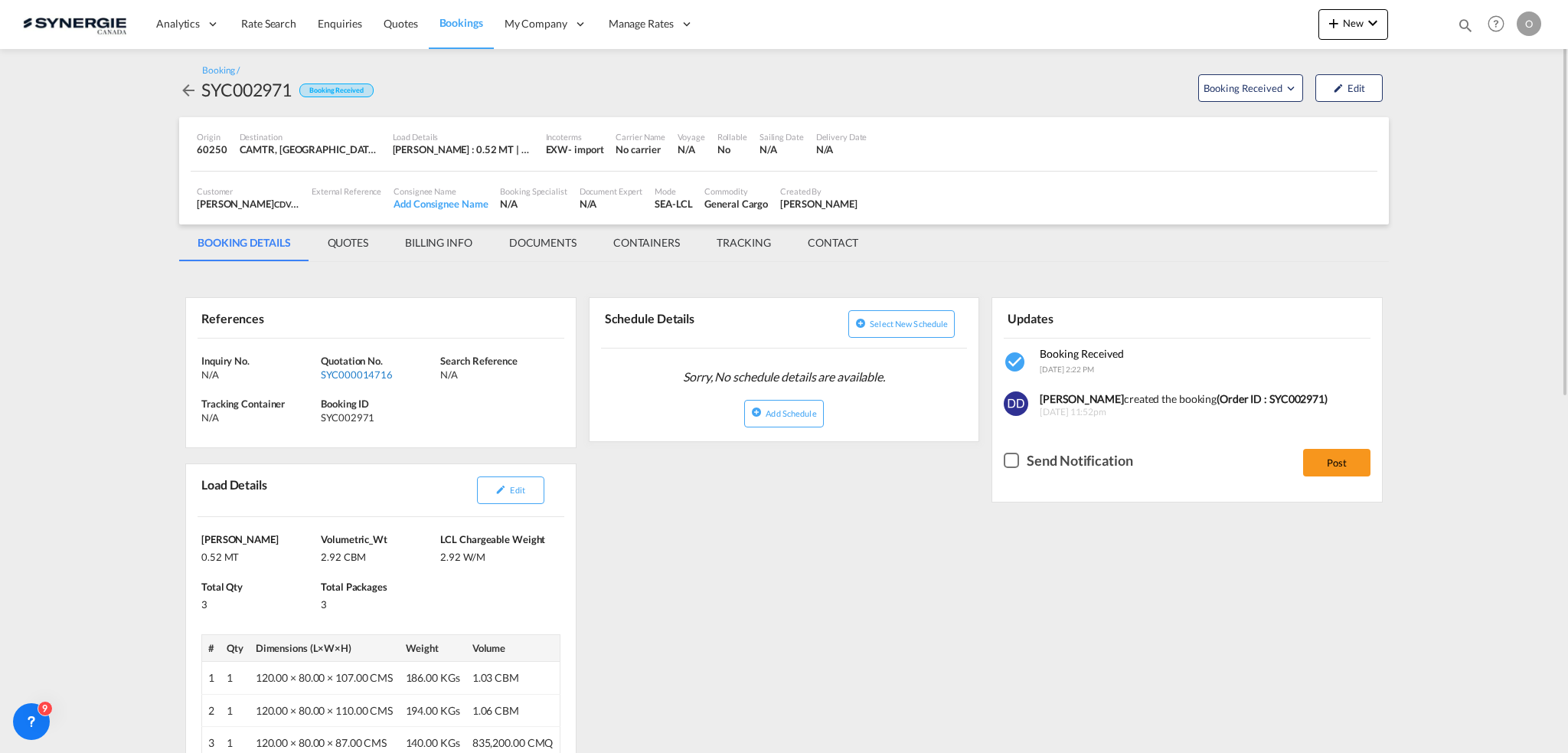
click at [341, 374] on div "SYC000014716" at bounding box center [379, 375] width 116 height 14
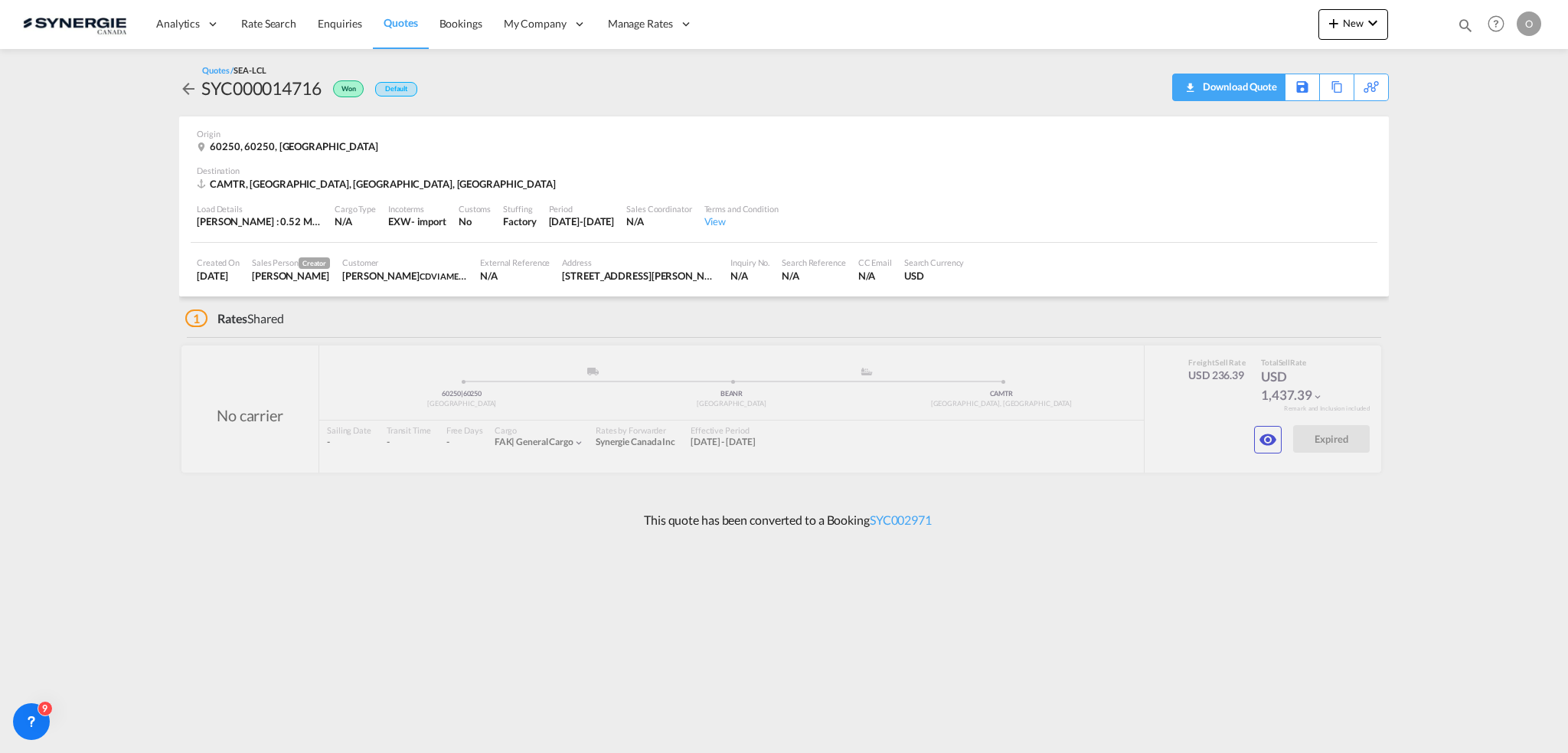
click at [1261, 82] on div "Download Quote" at bounding box center [1237, 86] width 78 height 25
click at [1264, 440] on md-icon "icon-eye" at bounding box center [1267, 439] width 18 height 18
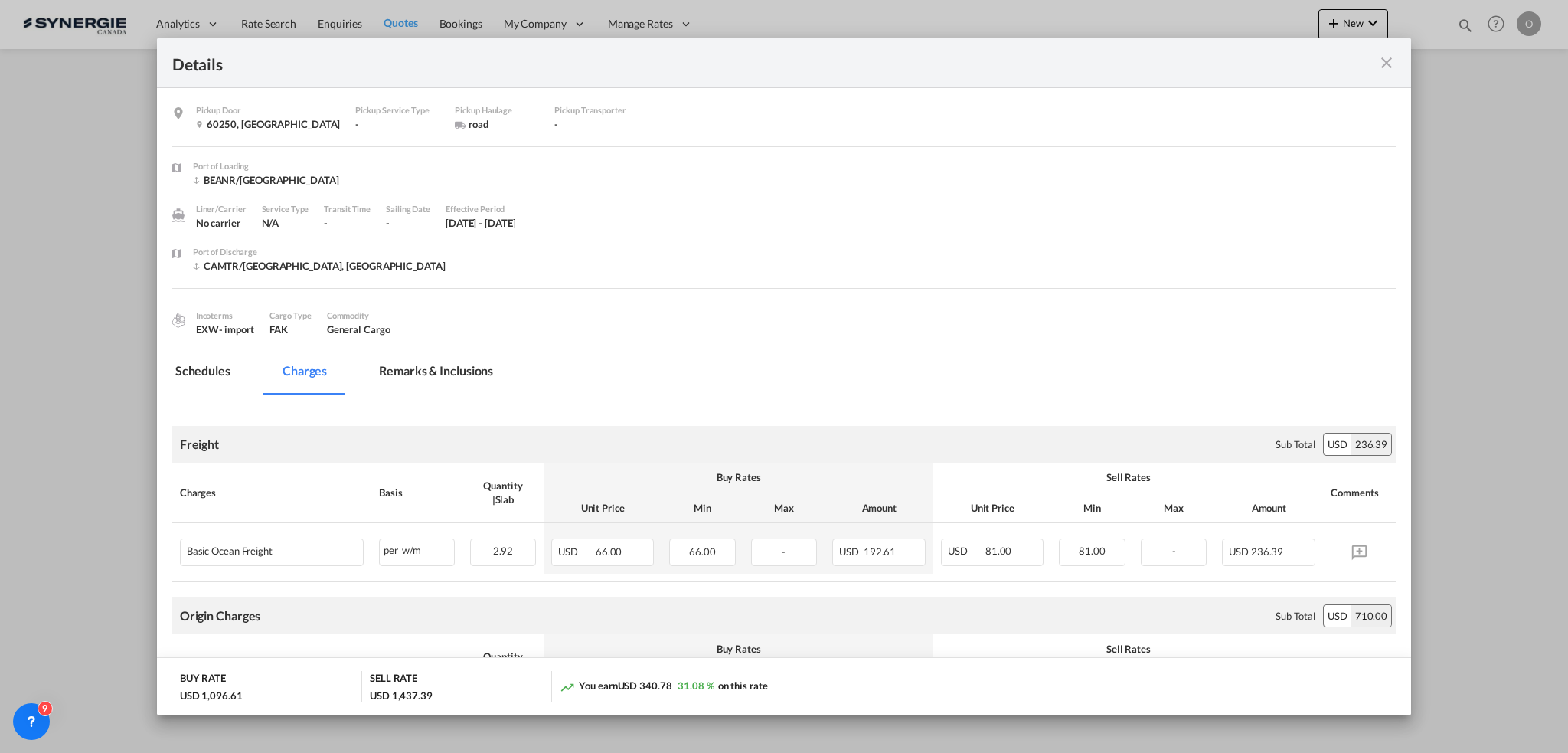
click at [422, 374] on md-tab-item "Remarks & Inclusions" at bounding box center [436, 373] width 151 height 42
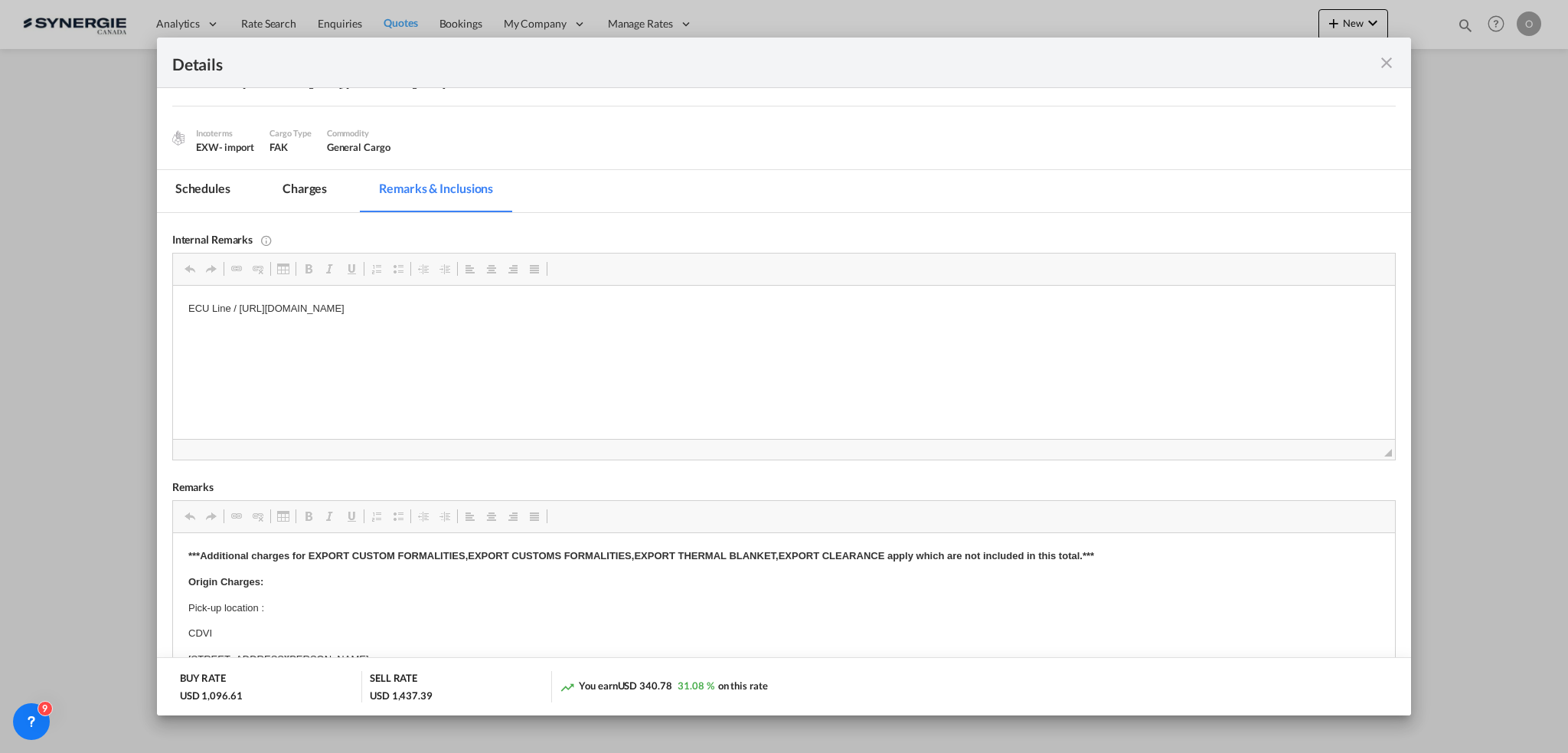
scroll to position [153, 0]
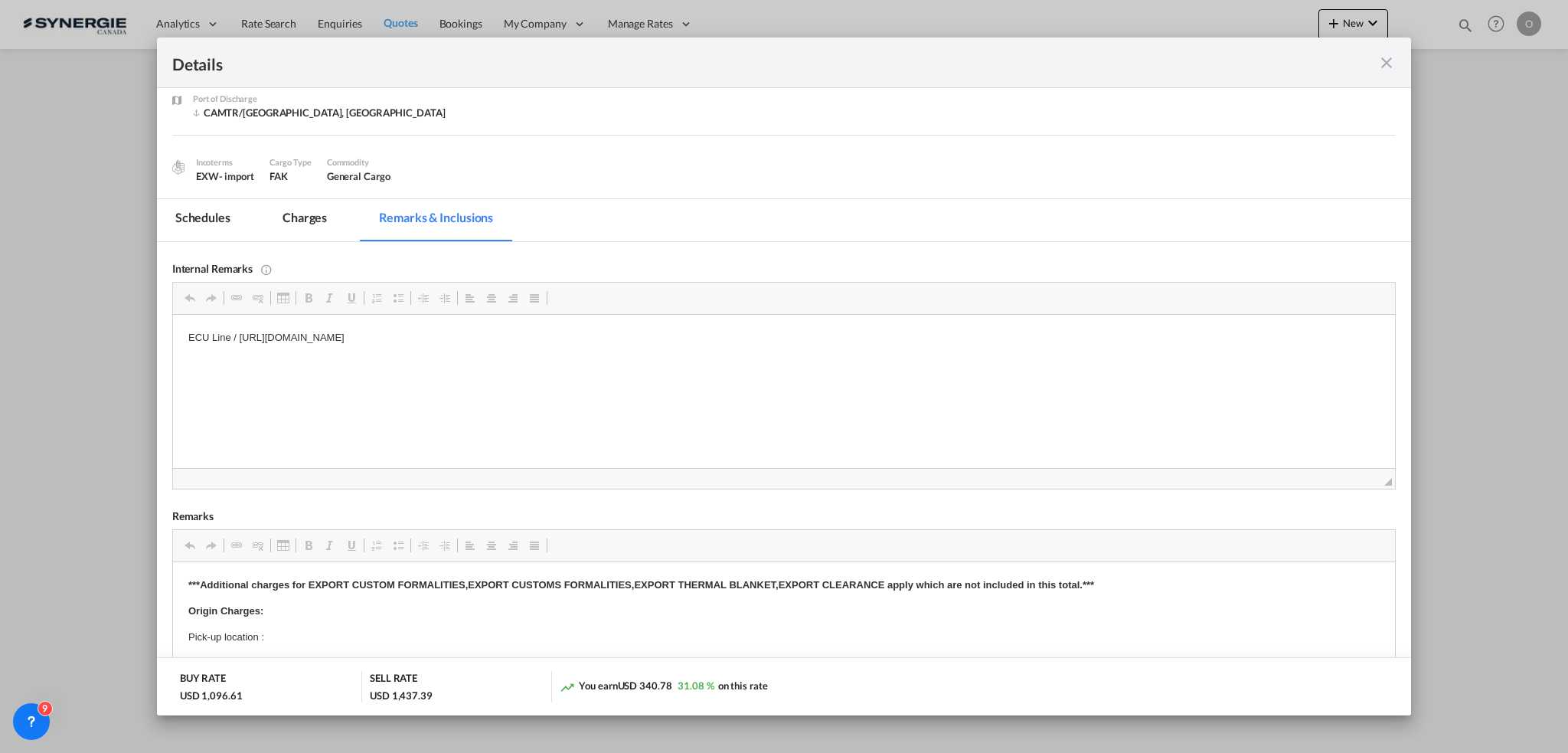
click at [304, 215] on md-tab-item "Charges" at bounding box center [304, 220] width 81 height 42
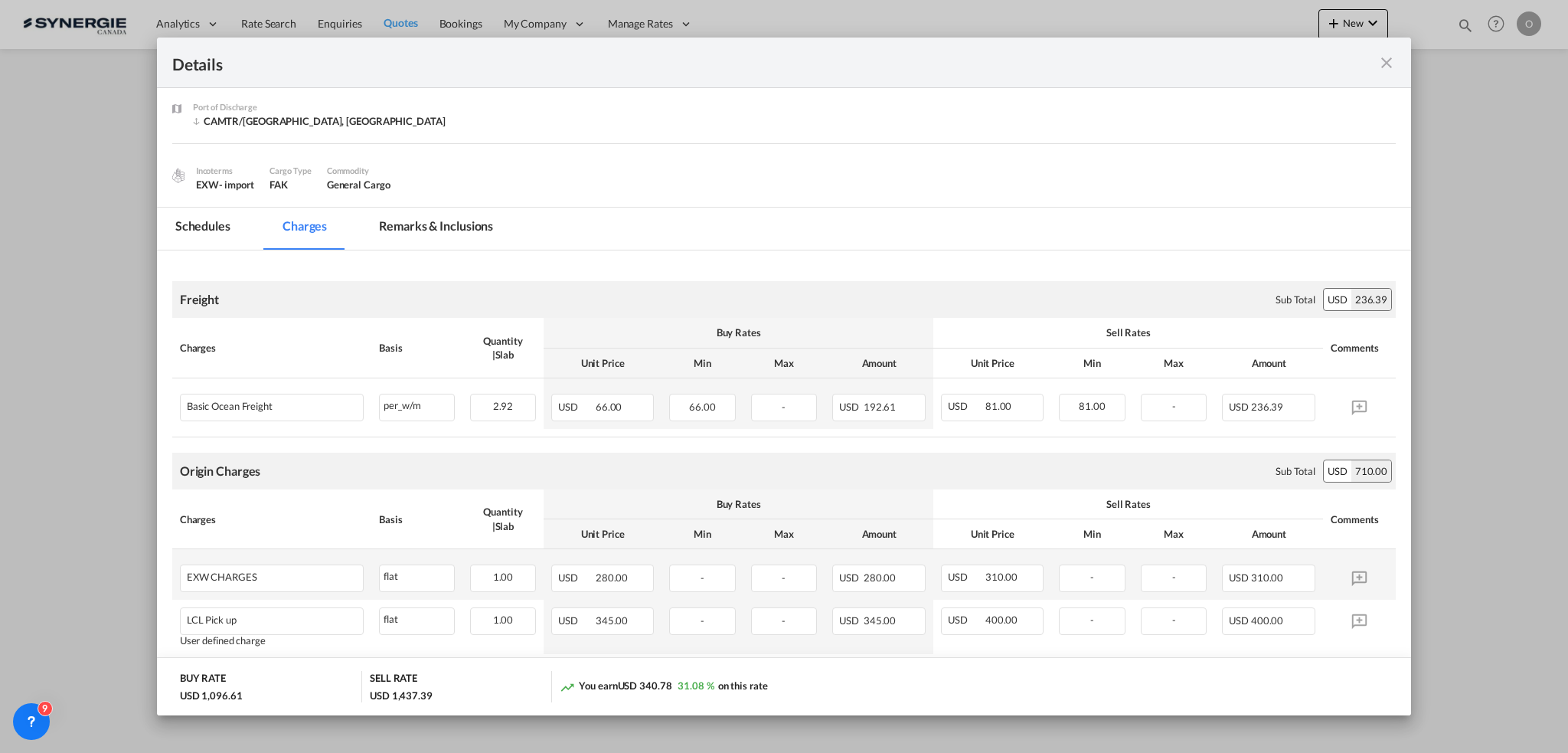
scroll to position [0, 0]
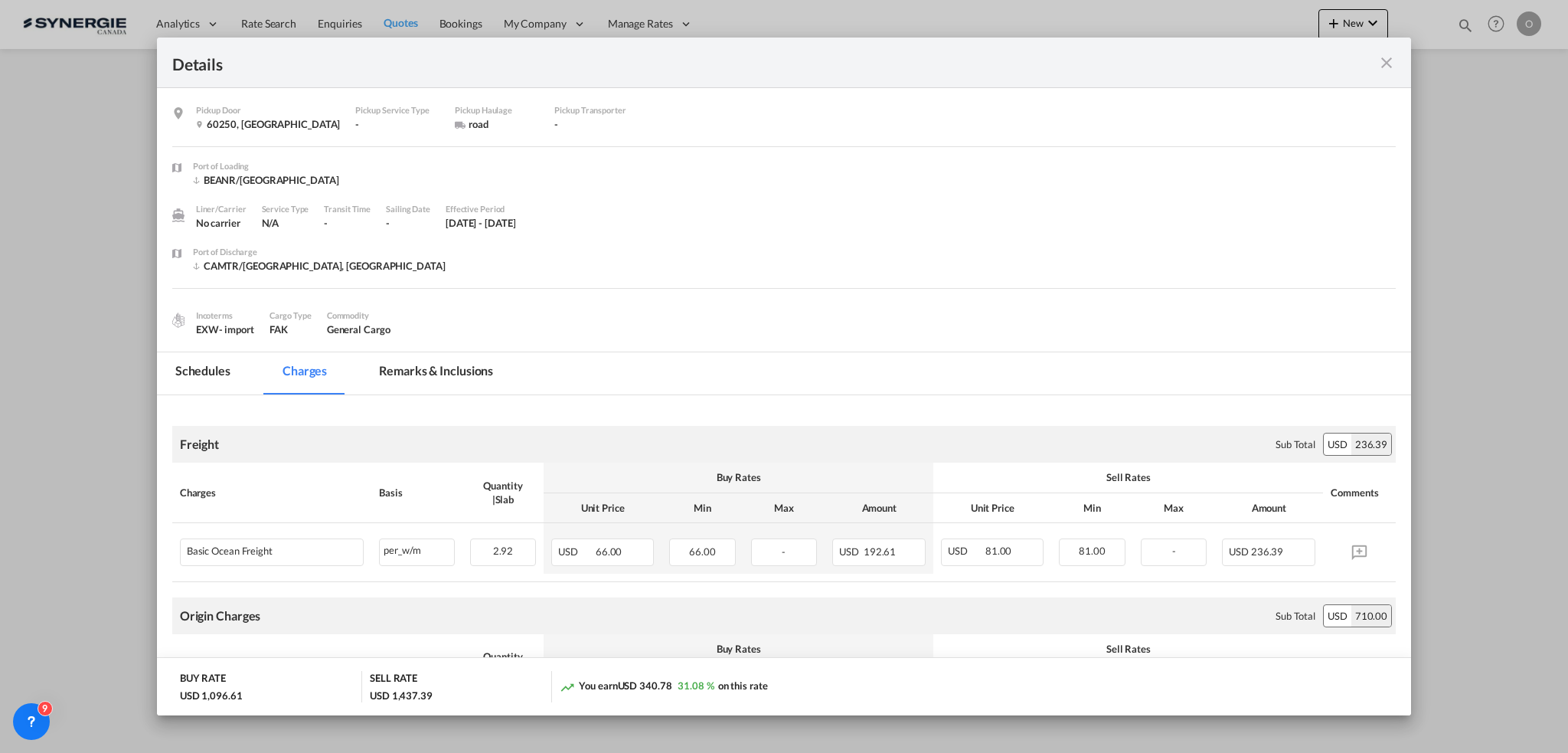
click at [433, 379] on md-tab-item "Remarks & Inclusions" at bounding box center [436, 373] width 151 height 42
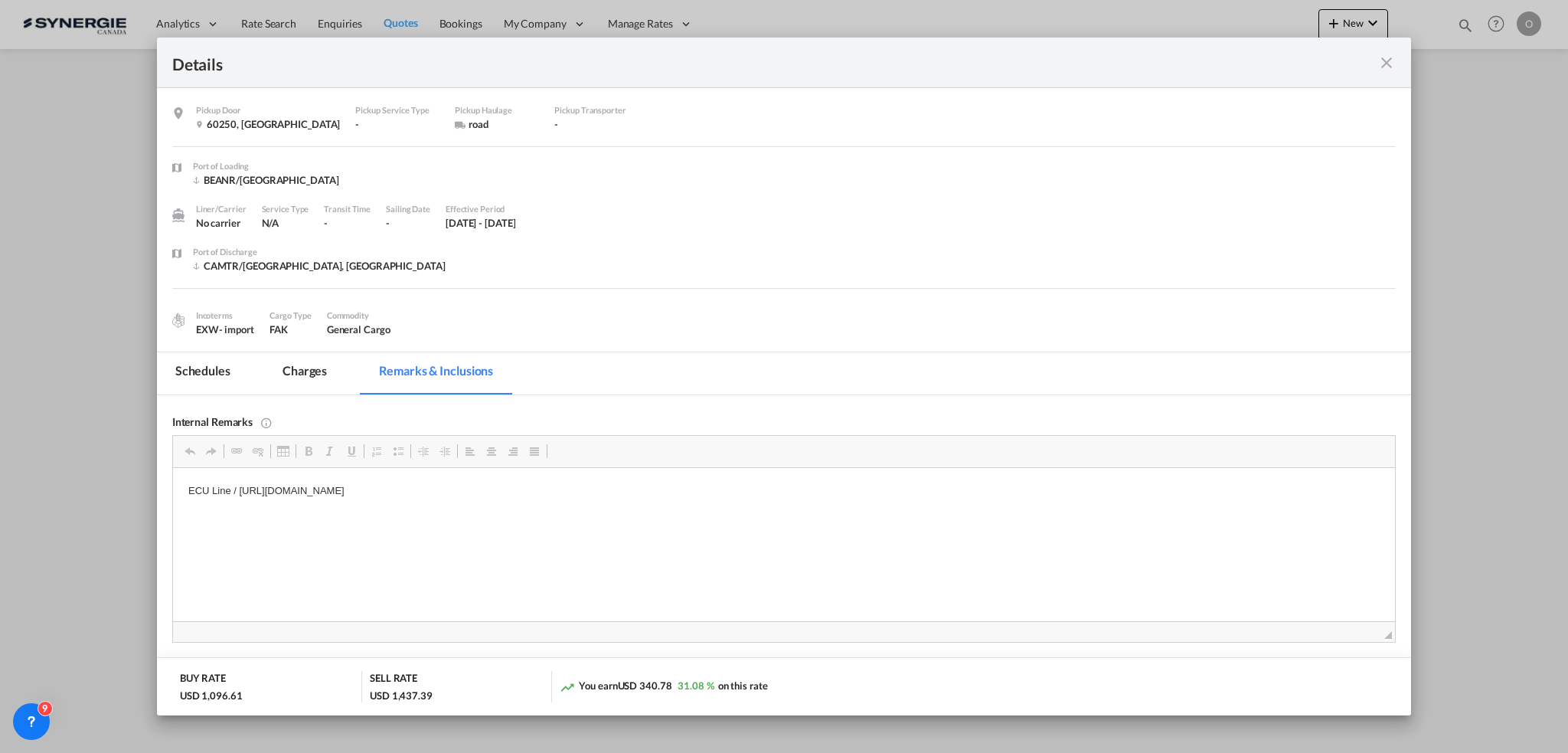
drag, startPoint x: 237, startPoint y: 490, endPoint x: 683, endPoint y: 490, distance: 446.0
drag, startPoint x: 686, startPoint y: 490, endPoint x: 240, endPoint y: 497, distance: 446.1
click at [240, 497] on p "ECU Line / [URL][DOMAIN_NAME]" at bounding box center [784, 491] width 1191 height 16
copy p "[URL][DOMAIN_NAME]"
click at [302, 379] on md-tab-item "Charges" at bounding box center [304, 373] width 81 height 42
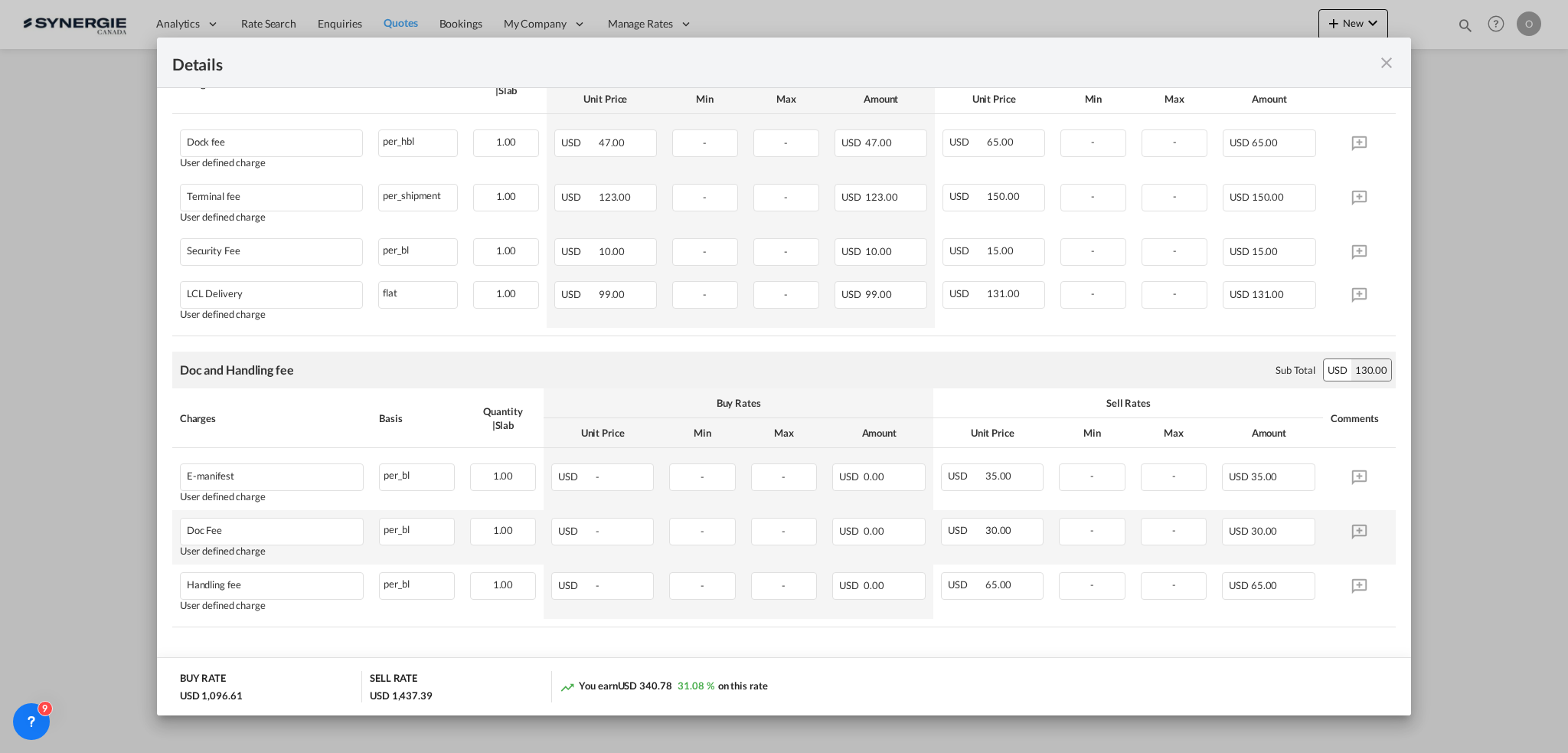
scroll to position [826, 0]
